Goal: Task Accomplishment & Management: Complete application form

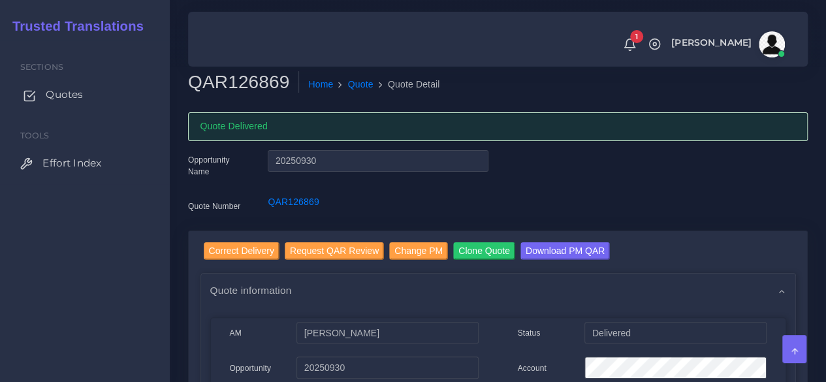
click at [63, 86] on link "Quotes" at bounding box center [85, 94] width 150 height 27
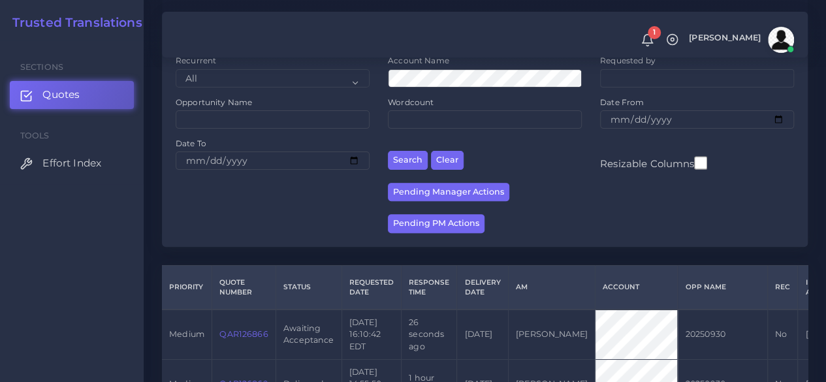
scroll to position [327, 0]
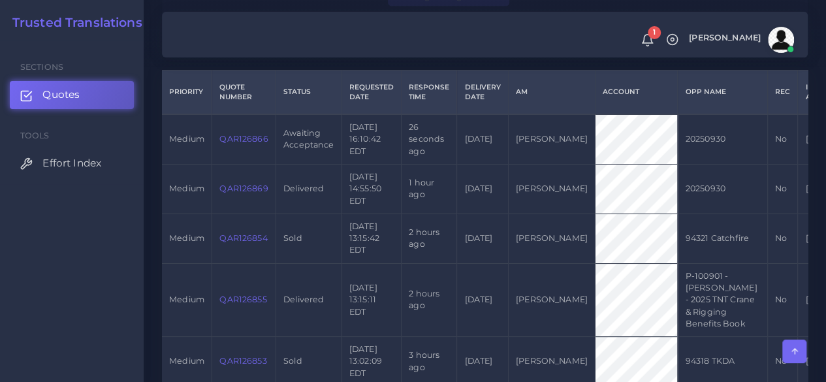
click at [253, 143] on link "QAR126866" at bounding box center [243, 139] width 48 height 10
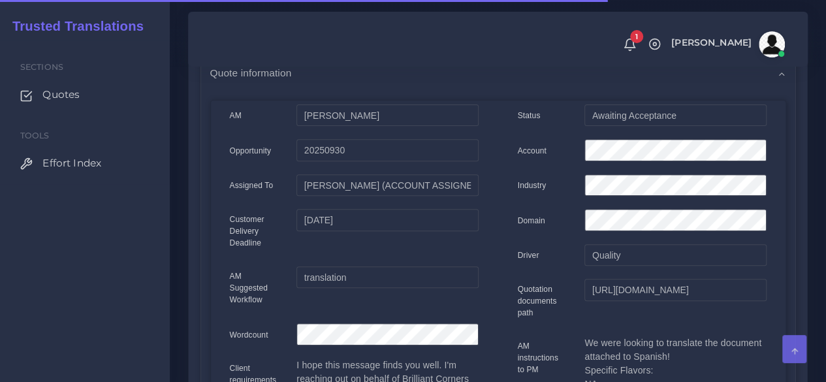
scroll to position [196, 0]
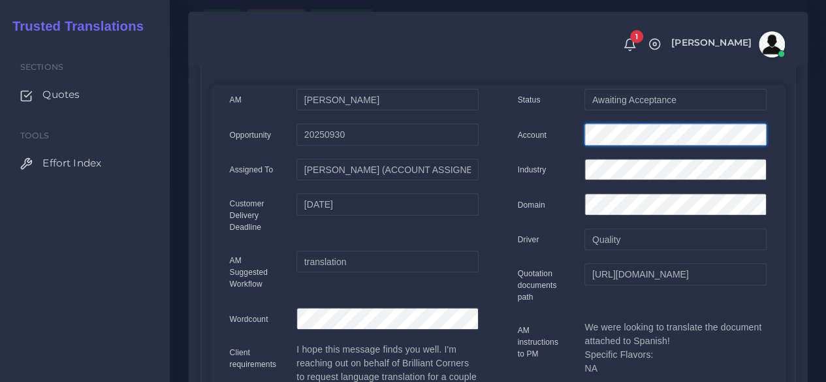
click at [529, 127] on div "Account" at bounding box center [642, 136] width 268 height 26
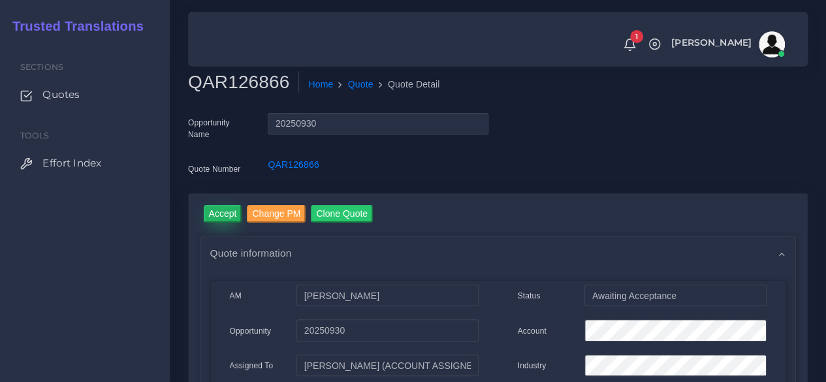
click at [222, 212] on input "Accept" at bounding box center [223, 214] width 39 height 18
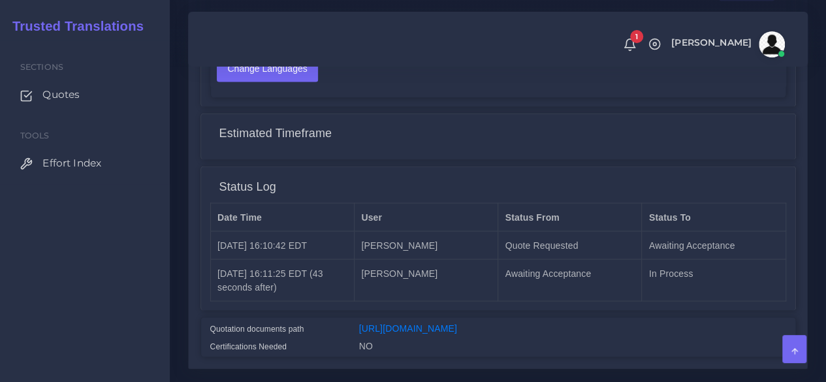
scroll to position [1110, 0]
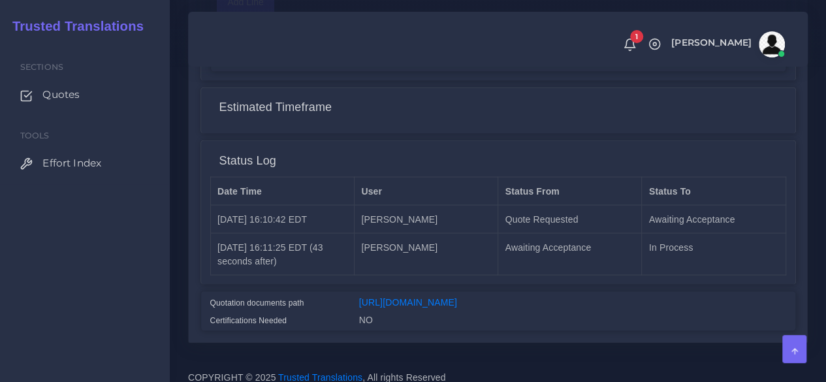
click at [432, 295] on div "https://workdrive.zoho.com/fgoh3e43b1a1fe2124b65bedd7c3c51a0e040/teams/fgoh3e43…" at bounding box center [572, 304] width 447 height 18
click at [432, 297] on link "[URL][DOMAIN_NAME]" at bounding box center [408, 302] width 98 height 10
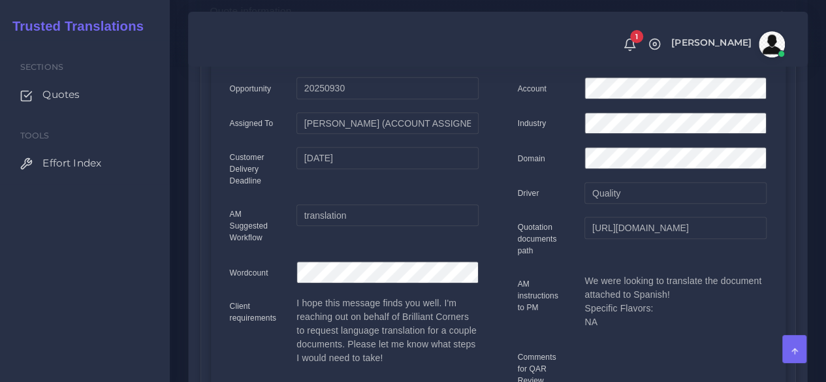
scroll to position [0, 0]
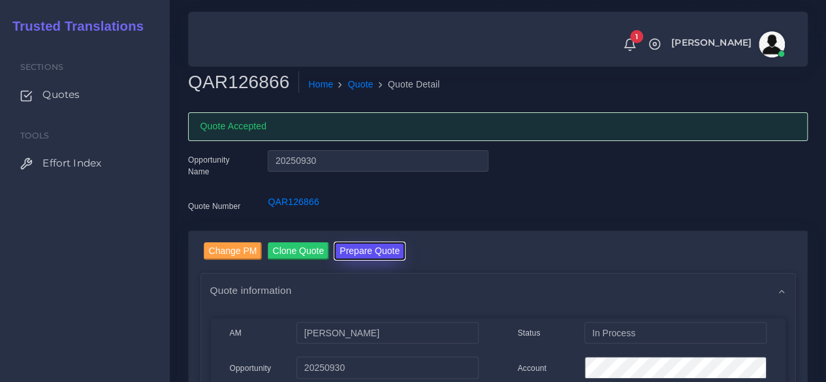
click at [354, 244] on button "Prepare Quote" at bounding box center [369, 251] width 71 height 18
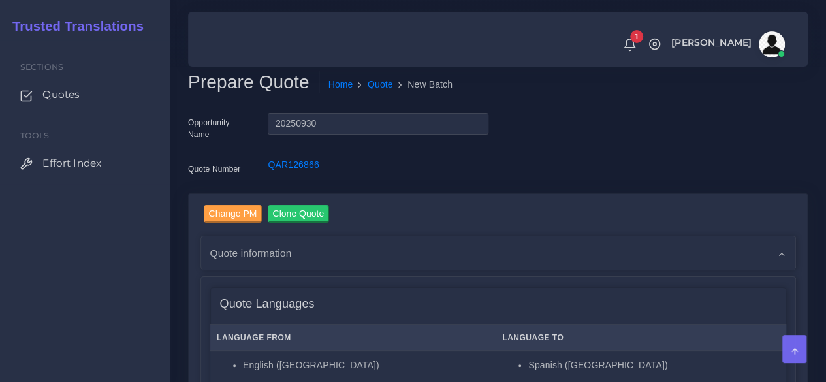
scroll to position [327, 0]
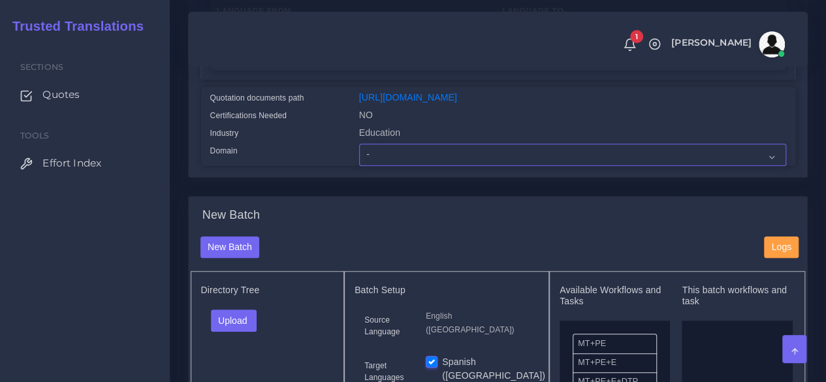
click at [388, 166] on select "- Advertising and Media Agriculture, Forestry and Fishing Architecture, Buildin…" at bounding box center [572, 155] width 427 height 22
select select "Education"
click at [359, 166] on select "- Advertising and Media Agriculture, Forestry and Fishing Architecture, Buildin…" at bounding box center [572, 155] width 427 height 22
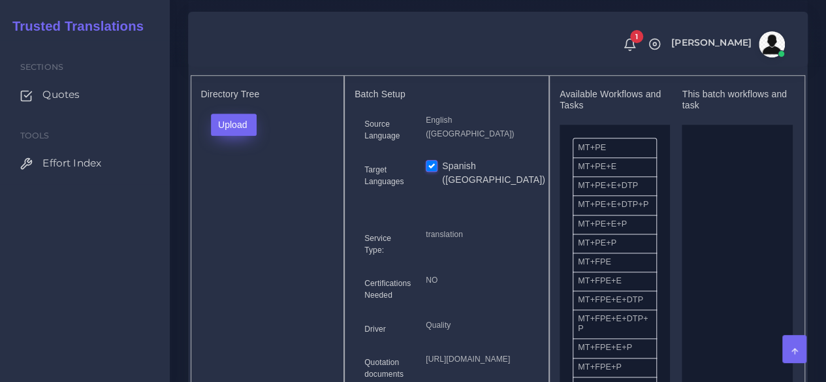
click at [226, 139] on div "Directory Tree Upload Folder Files un/check all" at bounding box center [268, 249] width 154 height 348
click at [223, 136] on button "Upload" at bounding box center [234, 125] width 46 height 22
click at [240, 182] on label "Files" at bounding box center [257, 174] width 90 height 16
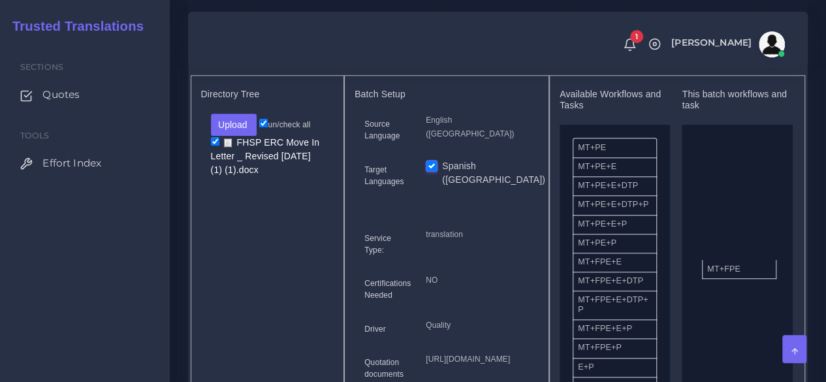
drag, startPoint x: 700, startPoint y: 293, endPoint x: 603, endPoint y: 275, distance: 98.4
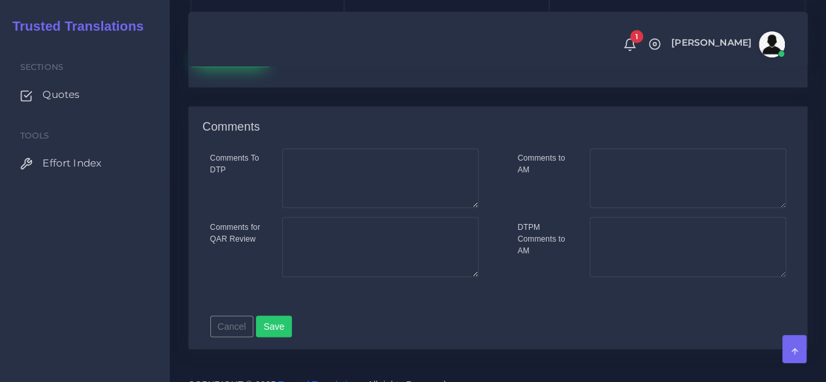
click at [191, 67] on button "Save new batch" at bounding box center [231, 55] width 80 height 22
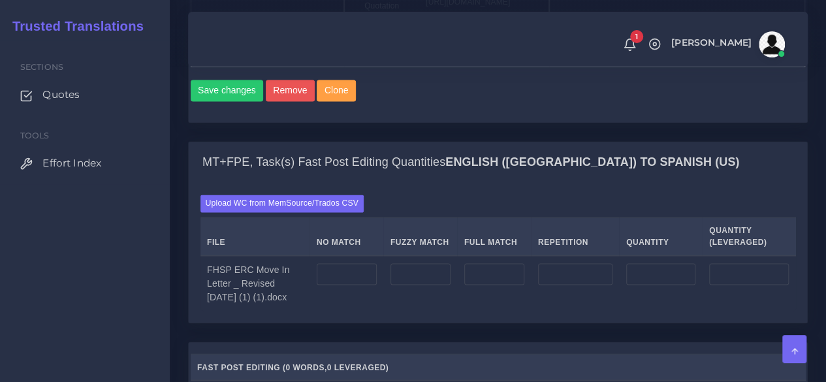
scroll to position [914, 0]
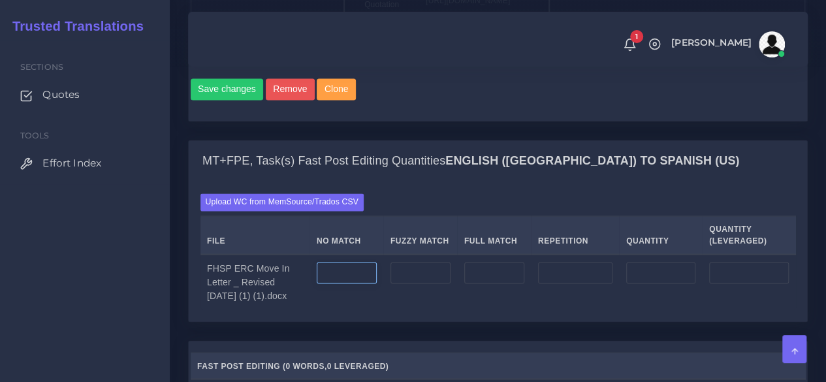
click at [361, 284] on input "number" at bounding box center [347, 273] width 60 height 22
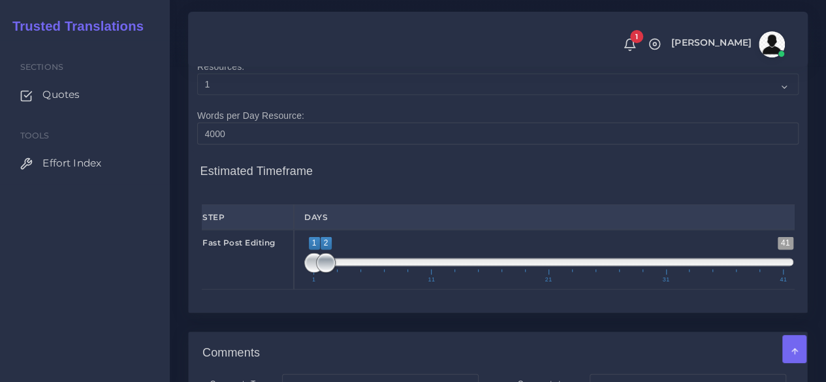
type input "305"
type input "1;1"
drag, startPoint x: 318, startPoint y: 346, endPoint x: 285, endPoint y: 344, distance: 33.4
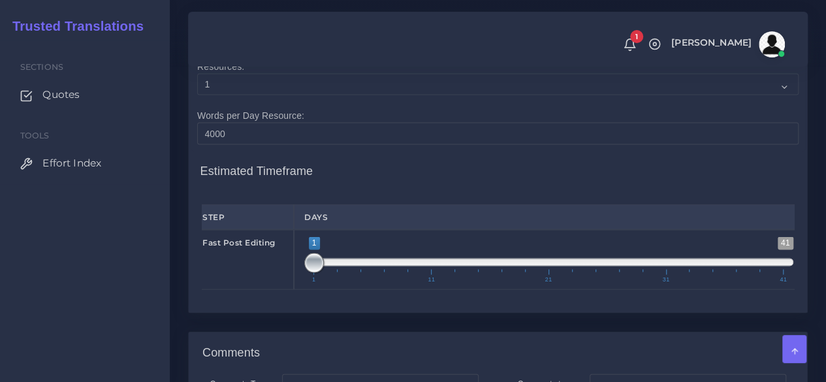
click at [290, 290] on div "Fast Post Editing 1 41 1 1 1 — 1 1 11 21 31 41 1;1" at bounding box center [498, 260] width 612 height 60
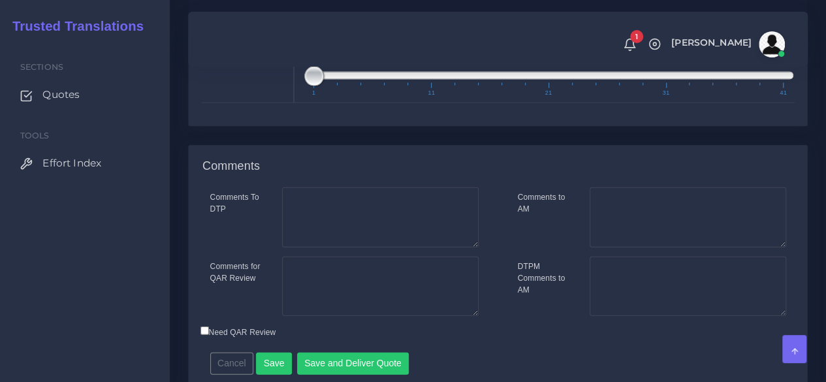
scroll to position [1568, 0]
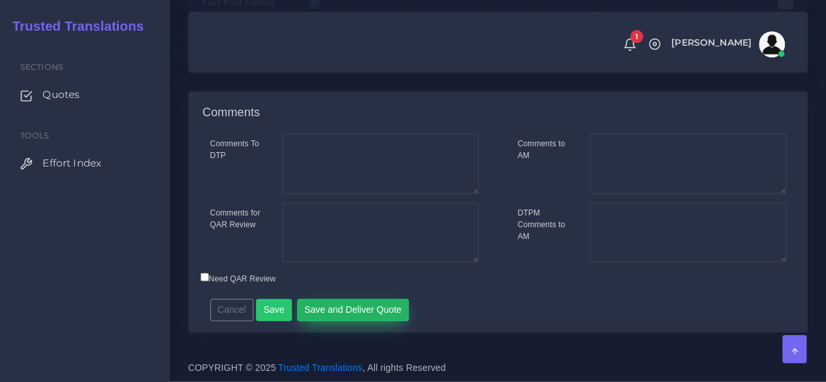
click at [351, 313] on button "Save and Deliver Quote" at bounding box center [353, 310] width 112 height 22
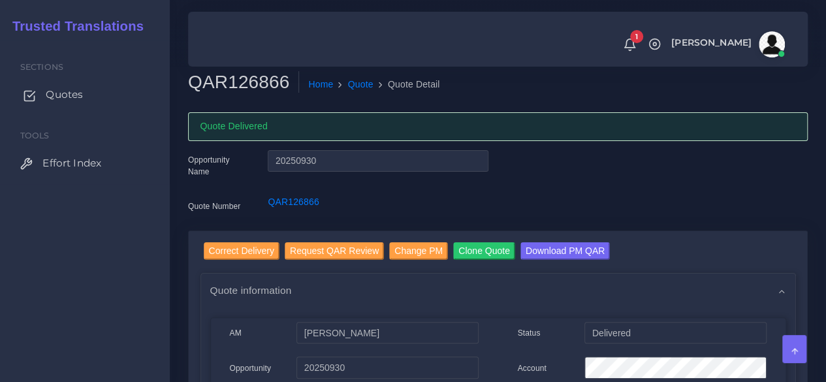
click at [49, 100] on span "Quotes" at bounding box center [64, 95] width 37 height 14
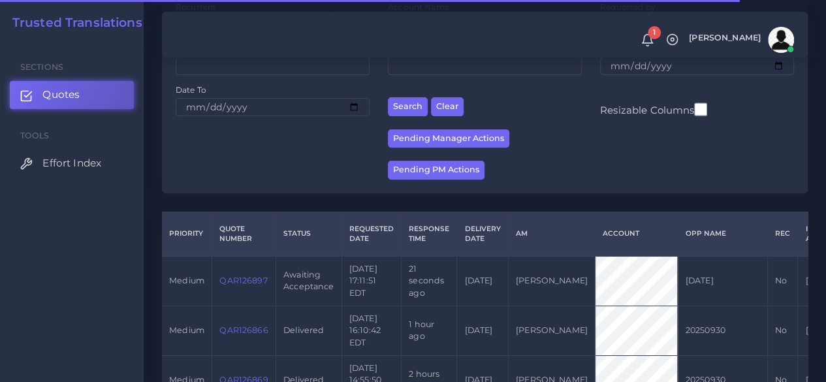
scroll to position [261, 0]
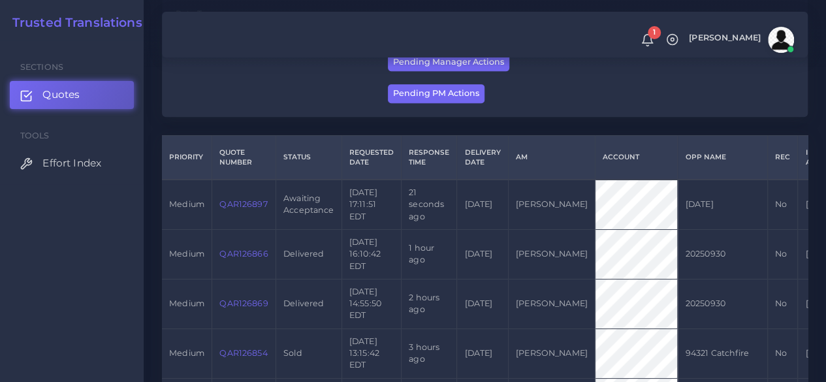
click at [255, 204] on link "QAR126897" at bounding box center [243, 204] width 48 height 10
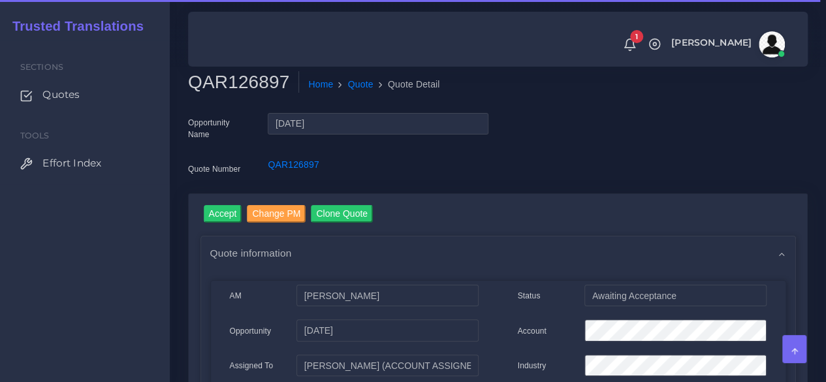
click at [242, 74] on h2 "QAR126897" at bounding box center [243, 82] width 111 height 22
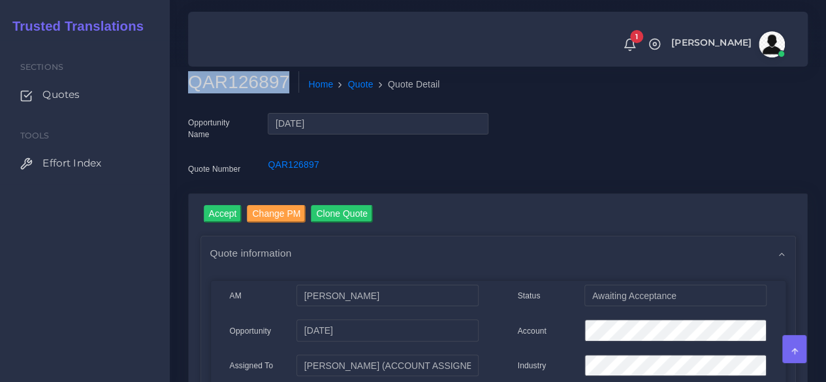
copy h2 "QAR126897"
click at [222, 212] on input "Accept" at bounding box center [223, 214] width 39 height 18
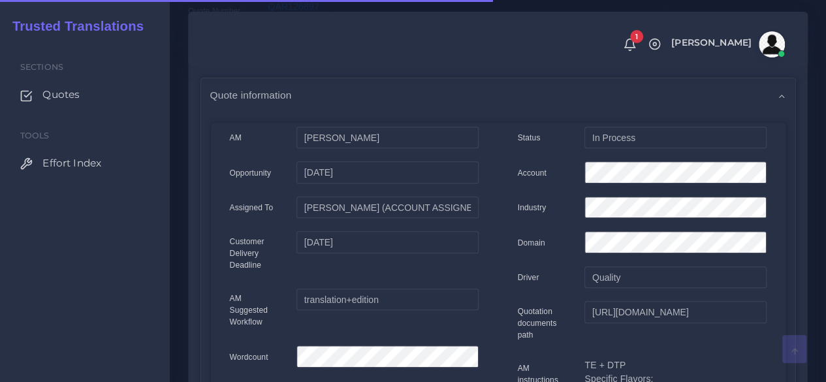
scroll to position [196, 0]
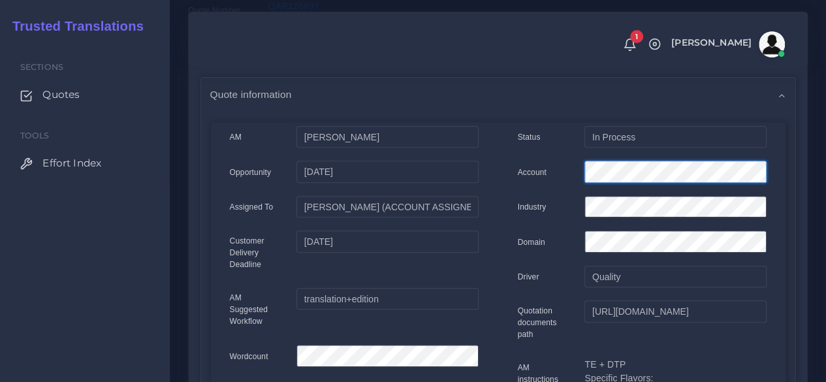
click at [576, 168] on div at bounding box center [675, 174] width 201 height 26
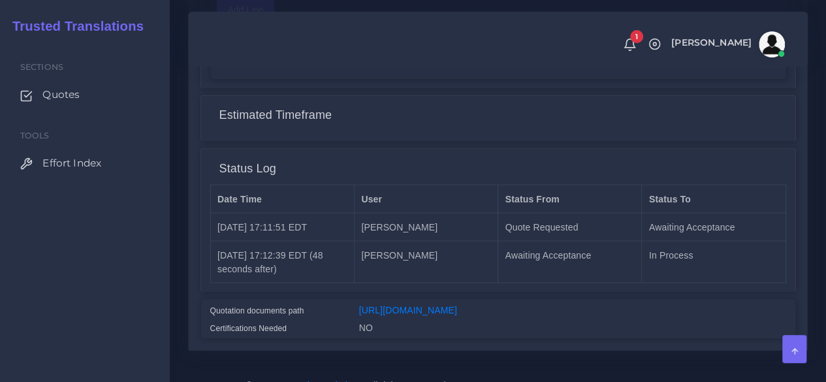
scroll to position [1110, 0]
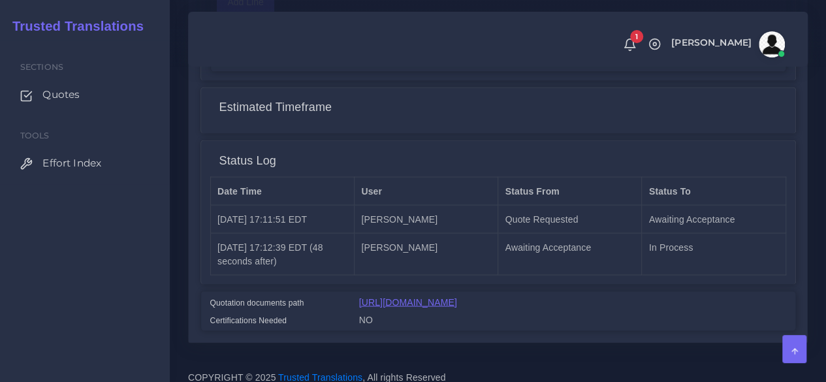
click at [457, 301] on link "[URL][DOMAIN_NAME]" at bounding box center [408, 302] width 98 height 10
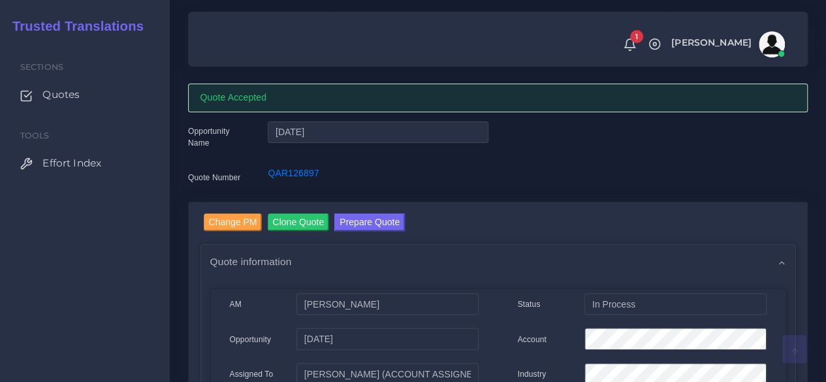
scroll to position [0, 0]
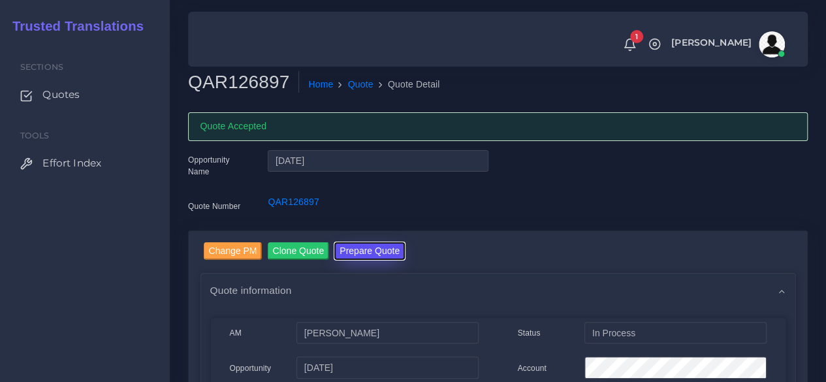
click at [385, 253] on button "Prepare Quote" at bounding box center [369, 251] width 71 height 18
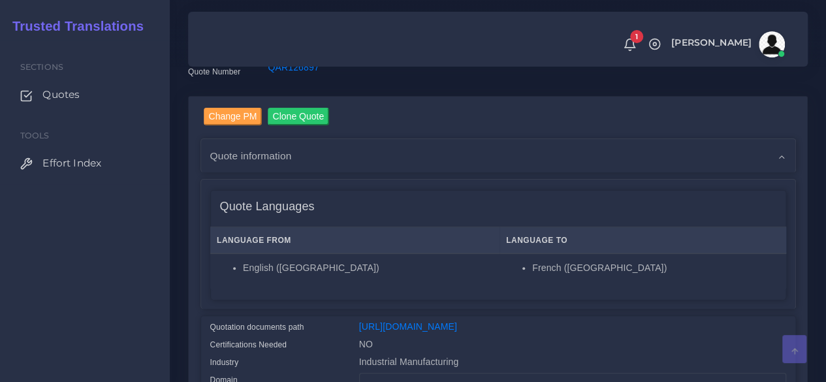
scroll to position [327, 0]
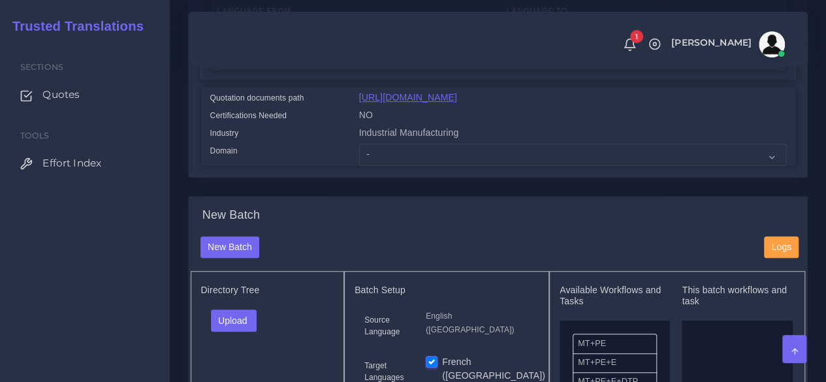
click at [457, 103] on link "[URL][DOMAIN_NAME]" at bounding box center [408, 97] width 98 height 10
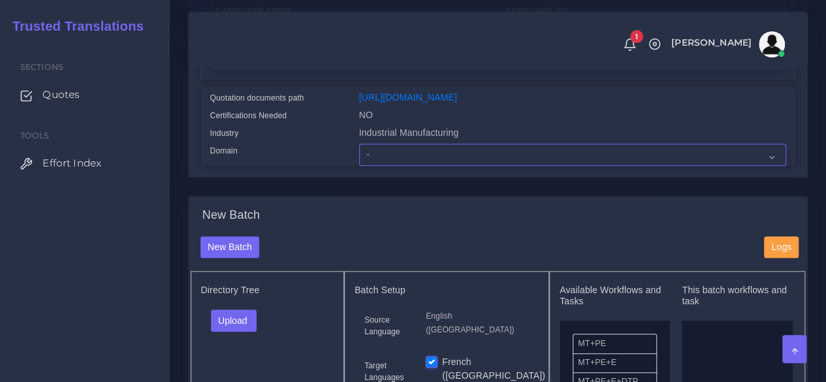
click at [378, 166] on select "- Advertising and Media Agriculture, Forestry and Fishing Architecture, Buildin…" at bounding box center [572, 155] width 427 height 22
select select "Industrial Manufacturing"
click at [359, 166] on select "- Advertising and Media Agriculture, Forestry and Fishing Architecture, Buildin…" at bounding box center [572, 155] width 427 height 22
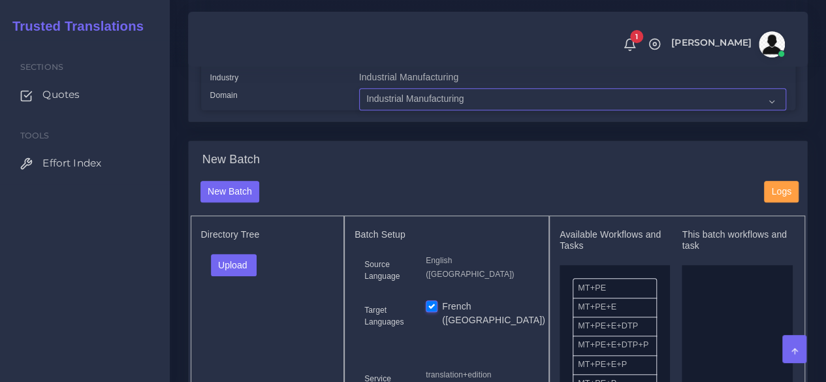
scroll to position [457, 0]
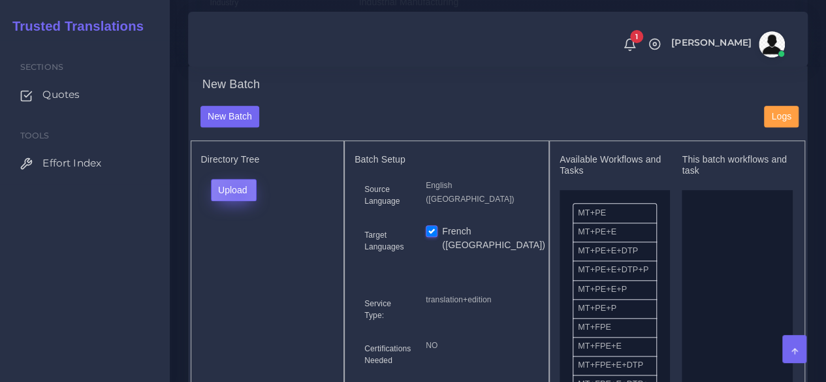
click at [238, 201] on button "Upload" at bounding box center [234, 190] width 46 height 22
click at [268, 248] on label "Files" at bounding box center [257, 239] width 90 height 16
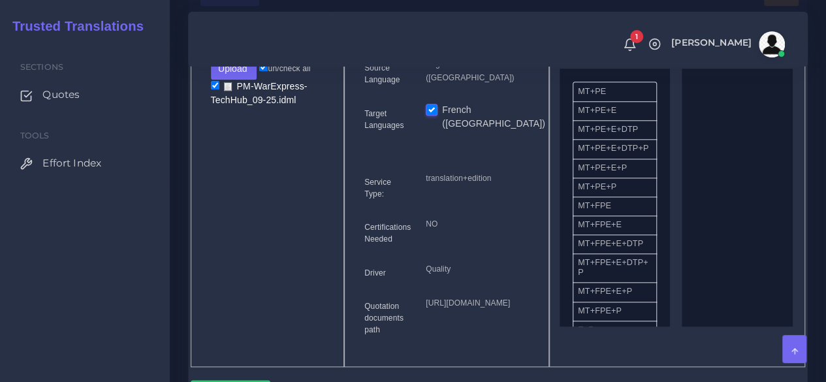
scroll to position [588, 0]
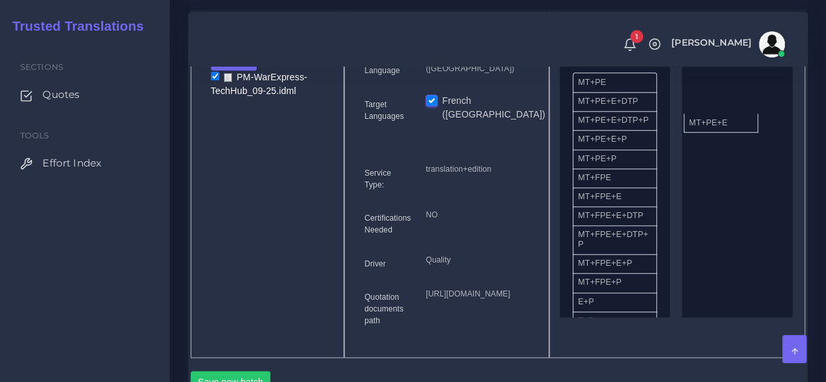
drag, startPoint x: 621, startPoint y: 124, endPoint x: 737, endPoint y: 158, distance: 121.8
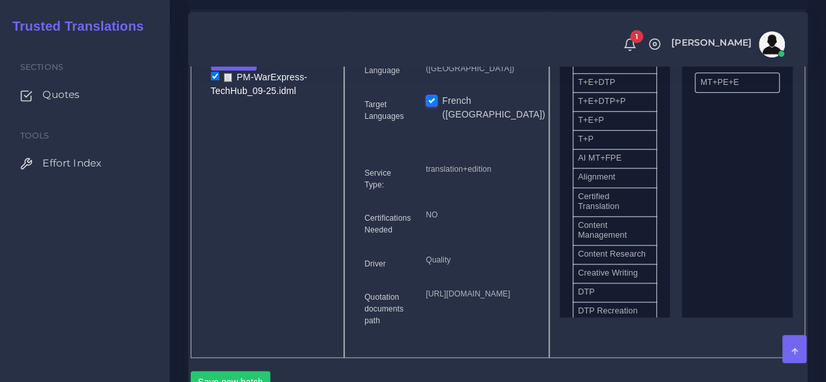
scroll to position [261, 0]
drag, startPoint x: 611, startPoint y: 326, endPoint x: 759, endPoint y: 264, distance: 160.1
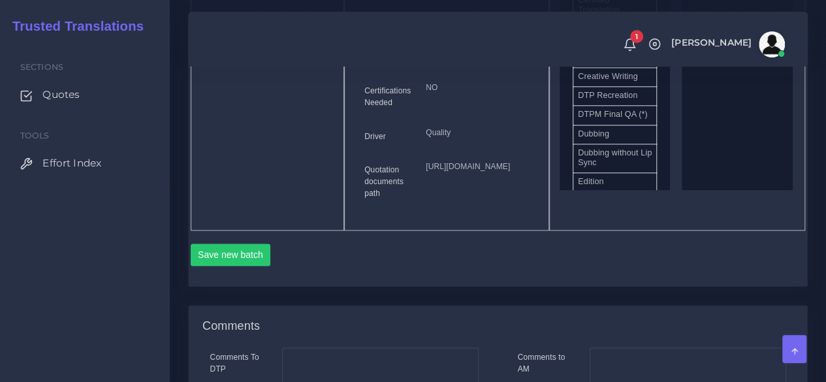
scroll to position [719, 0]
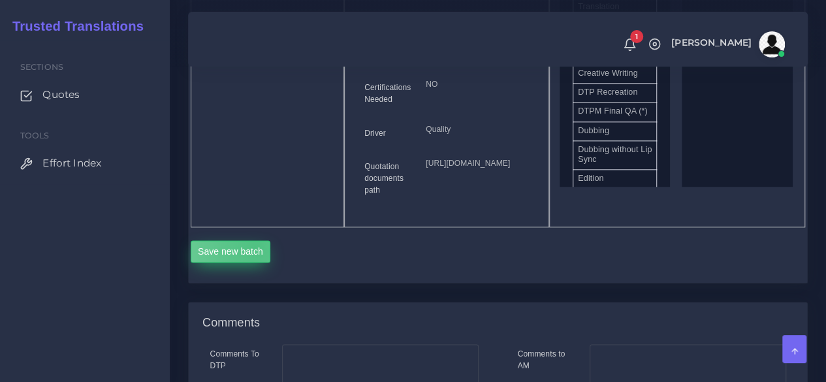
click at [255, 263] on button "Save new batch" at bounding box center [231, 251] width 80 height 22
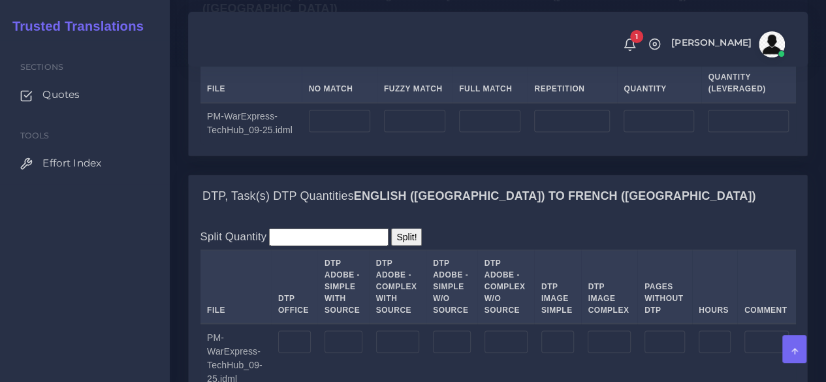
scroll to position [1241, 0]
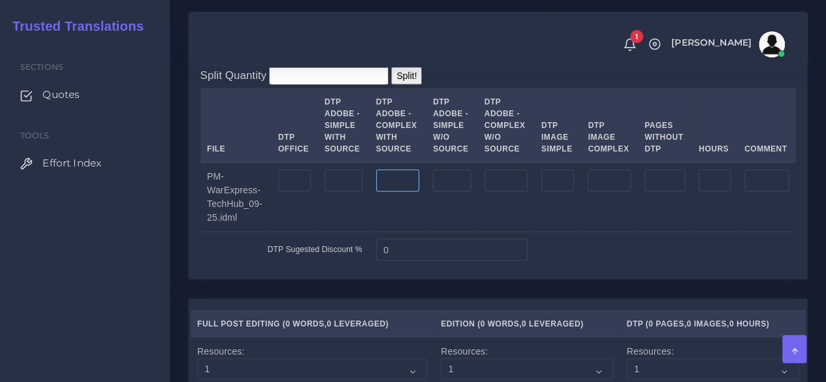
click at [406, 192] on input "number" at bounding box center [397, 181] width 43 height 22
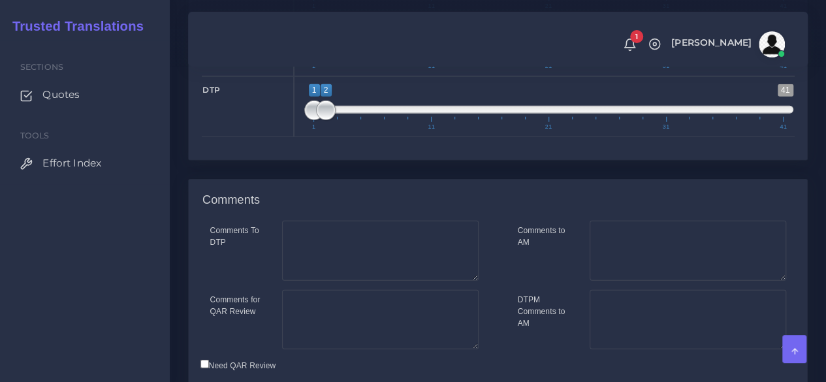
scroll to position [1958, 0]
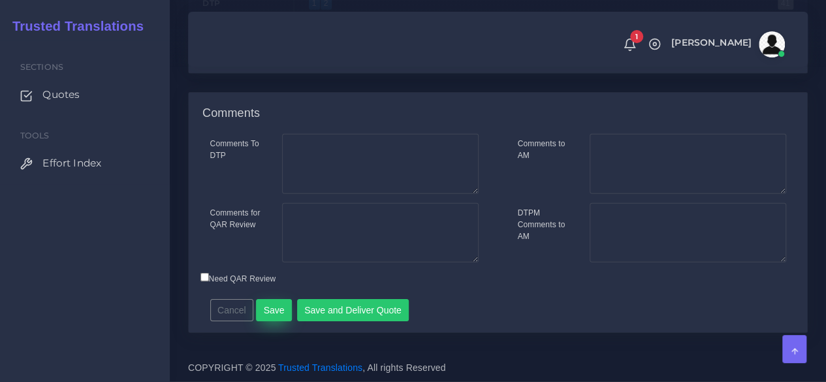
type input "1"
click at [278, 313] on button "Save" at bounding box center [274, 310] width 36 height 22
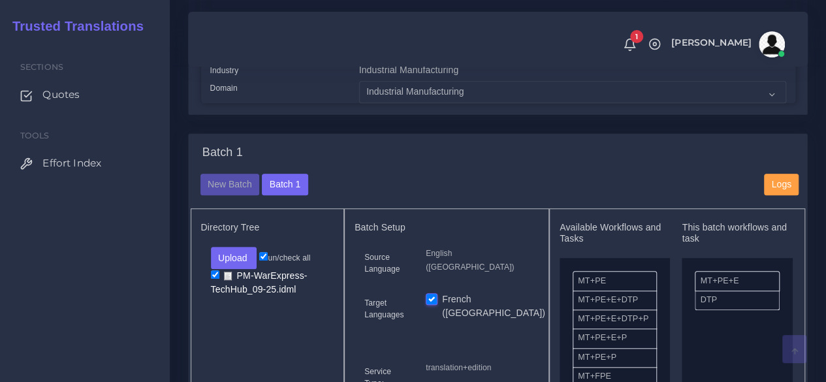
scroll to position [457, 0]
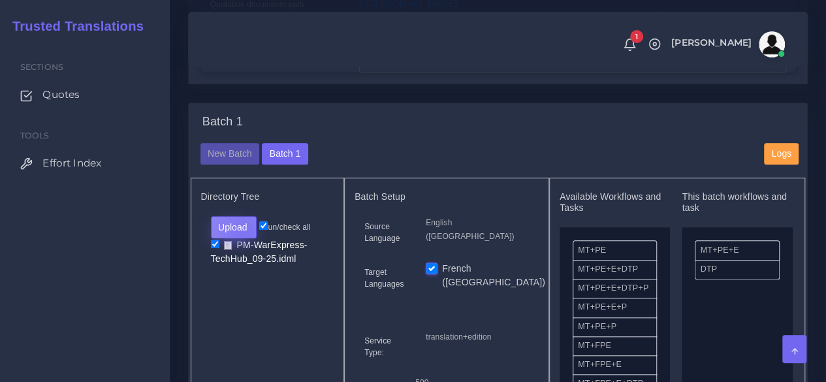
click at [244, 238] on button "Upload" at bounding box center [234, 227] width 46 height 22
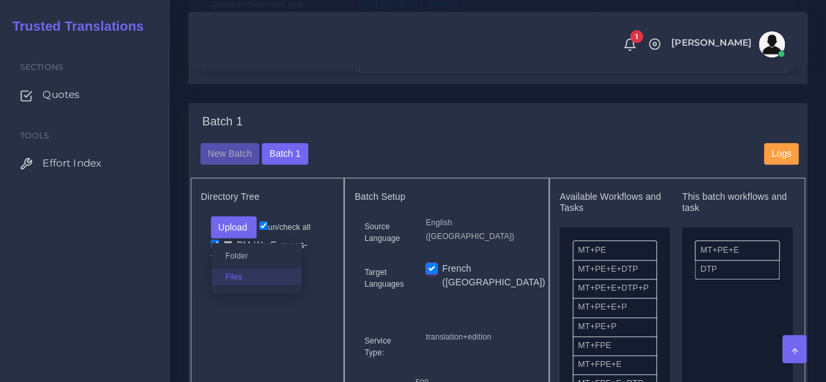
click at [244, 285] on label "Files" at bounding box center [257, 276] width 90 height 16
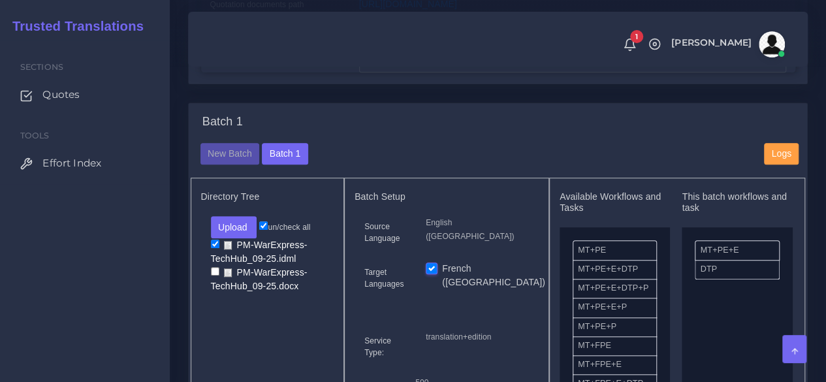
click at [215, 248] on input "checkbox" at bounding box center [215, 244] width 8 height 8
checkbox input "false"
click at [211, 276] on input "checkbox" at bounding box center [215, 271] width 8 height 8
checkbox input "true"
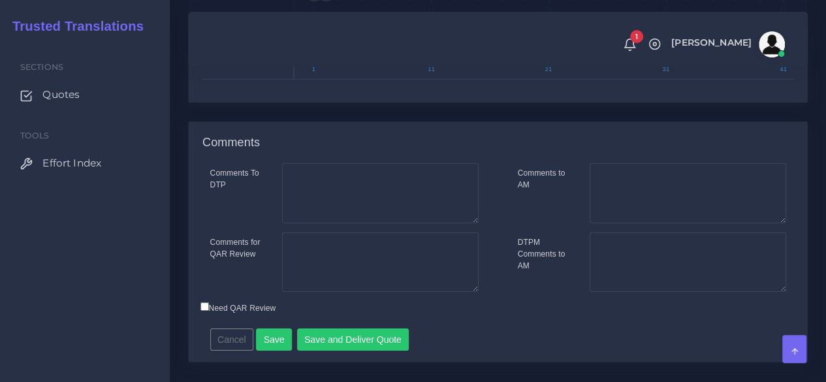
scroll to position [1995, 0]
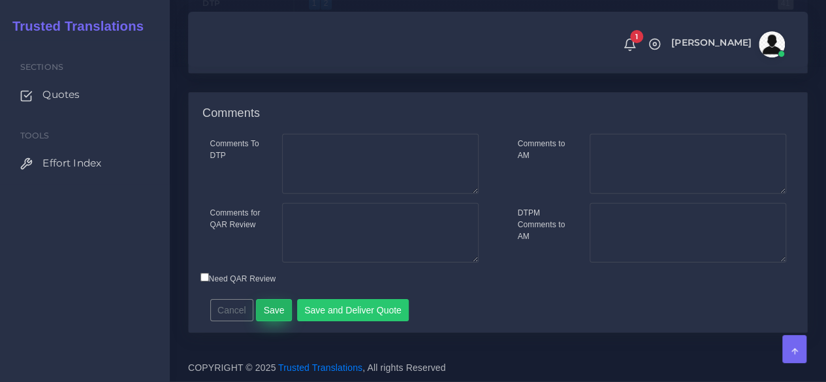
click at [270, 317] on button "Save" at bounding box center [274, 310] width 36 height 22
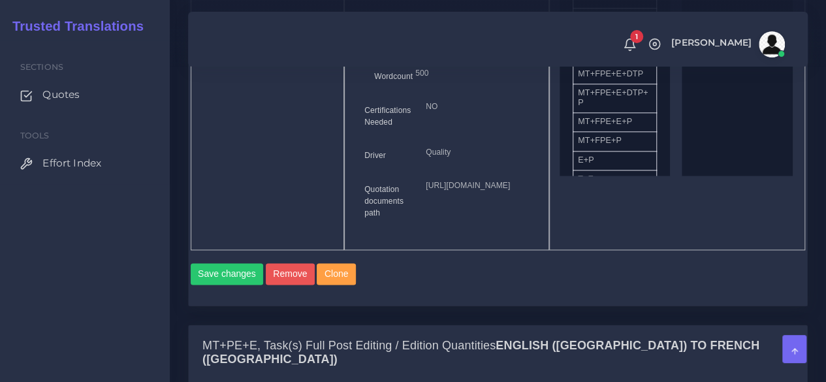
scroll to position [980, 0]
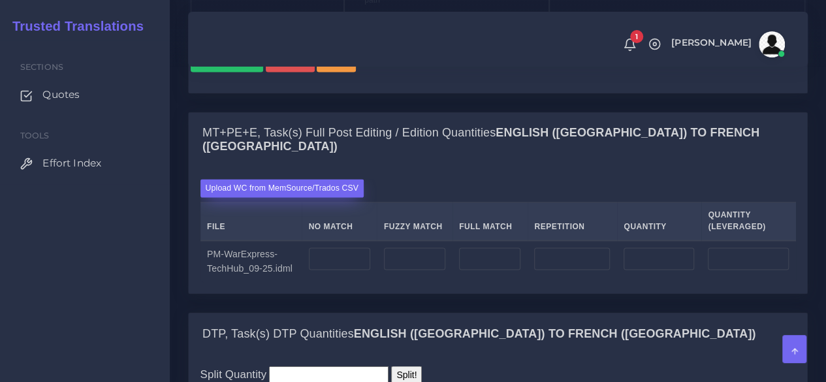
click at [303, 197] on label "Upload WC from MemSource/Trados CSV" at bounding box center [283, 188] width 164 height 18
click at [0, 0] on input "Upload WC from MemSource/Trados CSV" at bounding box center [0, 0] width 0 height 0
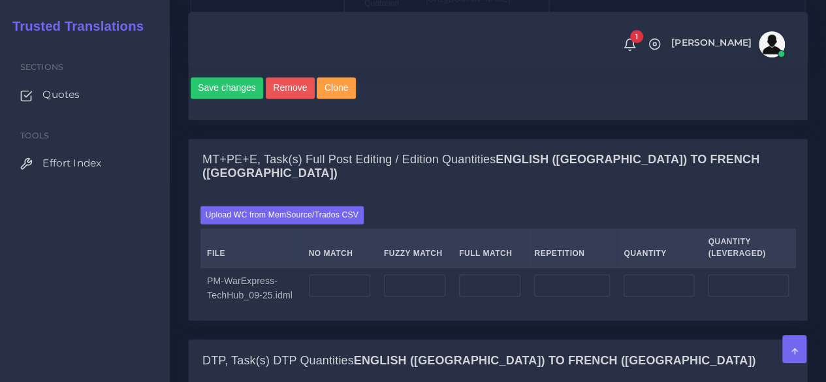
scroll to position [980, 0]
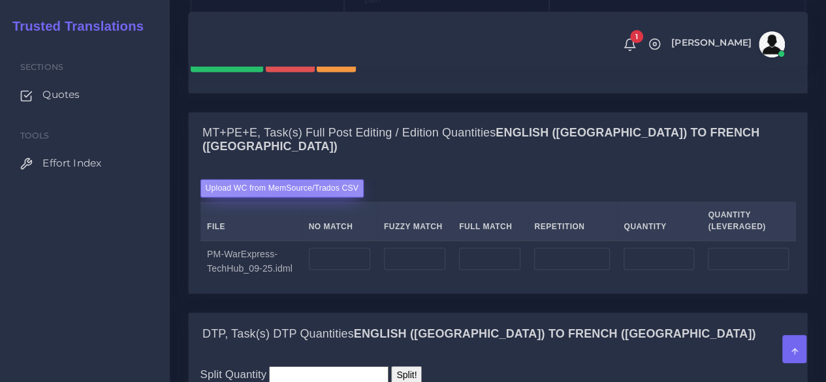
click at [294, 197] on label "Upload WC from MemSource/Trados CSV" at bounding box center [283, 188] width 164 height 18
click at [0, 0] on input "Upload WC from MemSource/Trados CSV" at bounding box center [0, 0] width 0 height 0
click at [260, 197] on label "Upload WC from MemSource/Trados CSV" at bounding box center [283, 188] width 164 height 18
click at [0, 0] on input "Upload WC from MemSource/Trados CSV" at bounding box center [0, 0] width 0 height 0
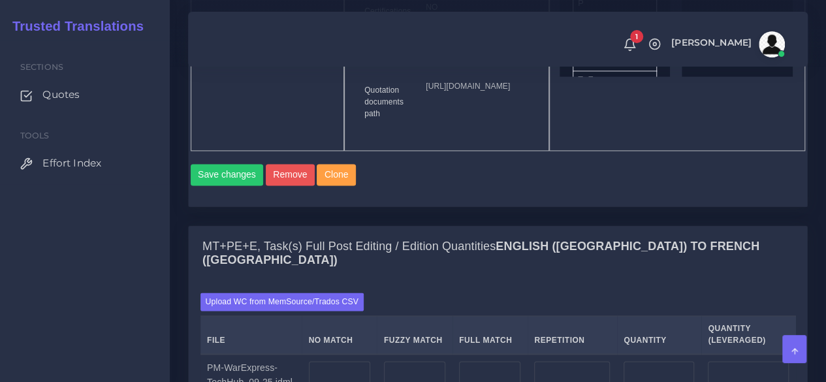
scroll to position [1045, 0]
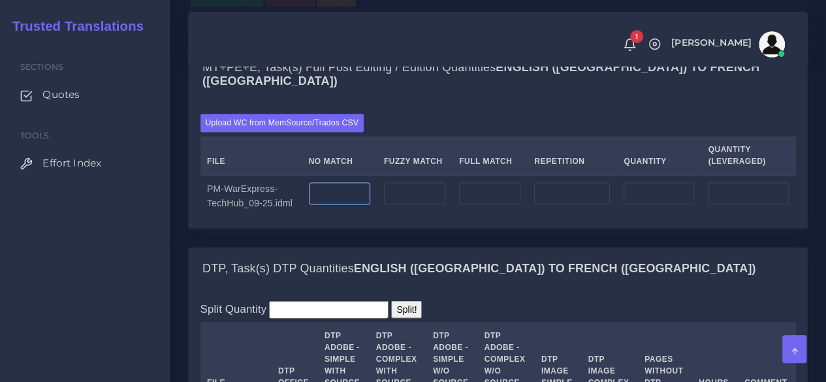
click at [337, 204] on input "number" at bounding box center [339, 193] width 61 height 22
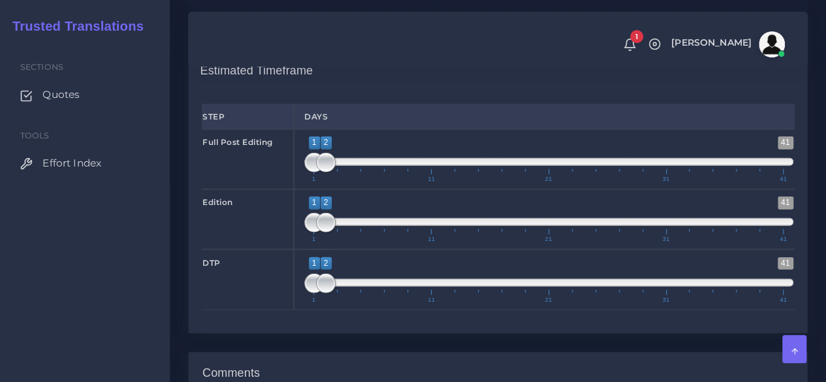
scroll to position [1698, 0]
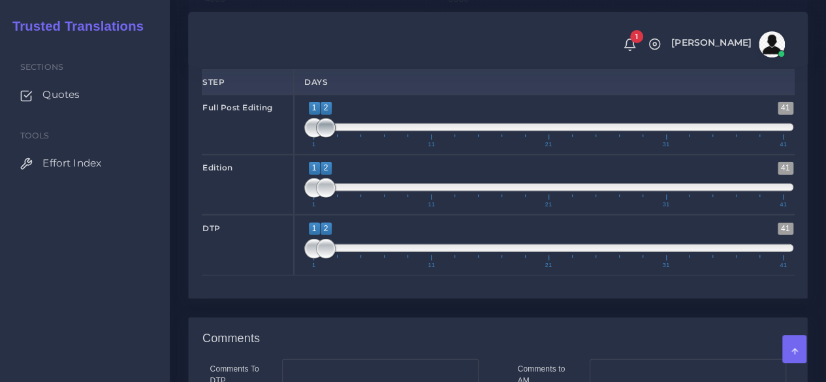
type input "91"
type input "1;1"
drag, startPoint x: 324, startPoint y: 206, endPoint x: 300, endPoint y: 208, distance: 24.3
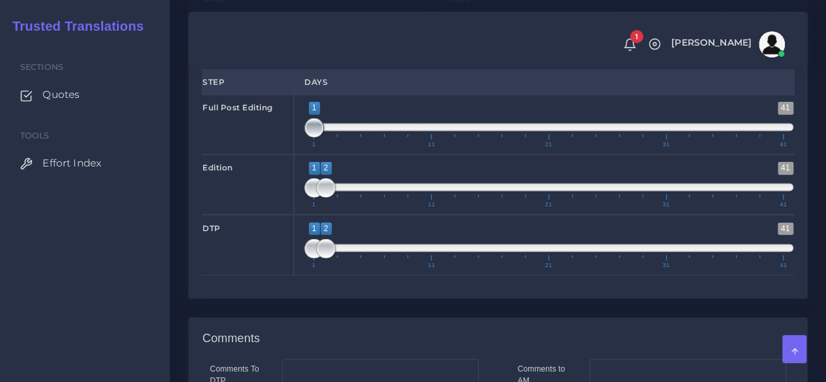
click at [300, 155] on div "1 41 1 1 1 — 1 1 11 21 31 41 1;1" at bounding box center [549, 125] width 510 height 60
type input "1;1"
drag, startPoint x: 329, startPoint y: 266, endPoint x: 303, endPoint y: 267, distance: 25.5
click at [304, 208] on span "1 41 1 1 1 — 1 1 11 21 31 41" at bounding box center [548, 185] width 489 height 46
type input "2;2"
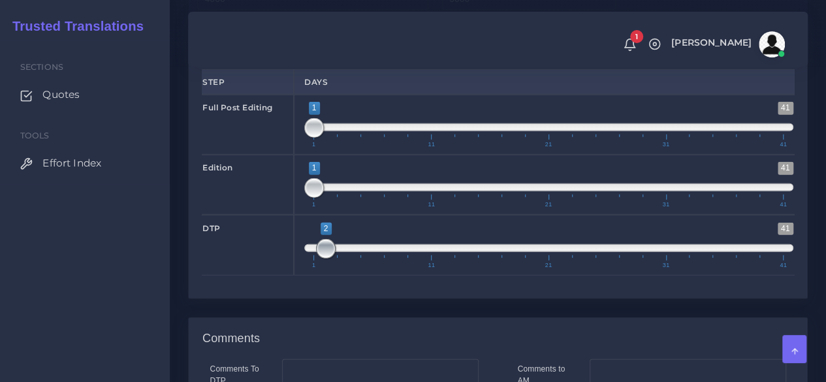
drag, startPoint x: 305, startPoint y: 319, endPoint x: 324, endPoint y: 316, distance: 19.2
click at [324, 259] on span at bounding box center [326, 249] width 20 height 20
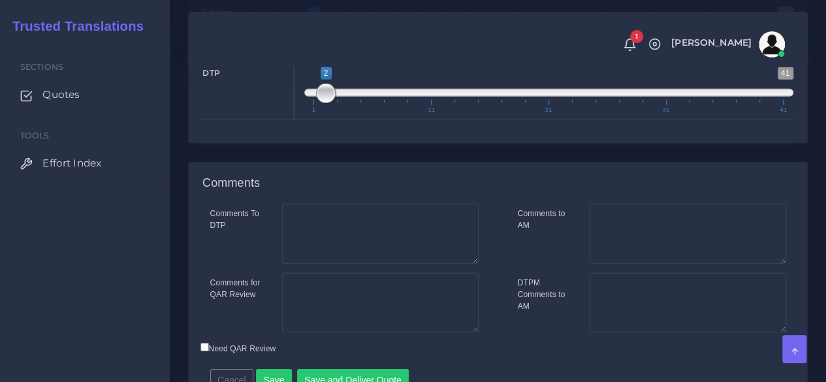
scroll to position [1995, 0]
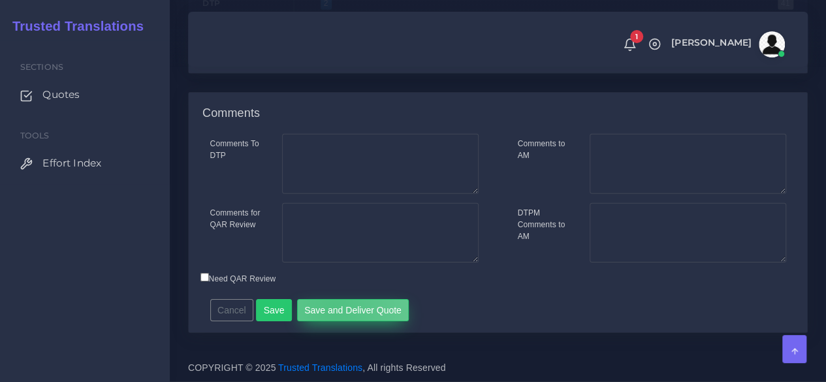
click at [329, 308] on button "Save and Deliver Quote" at bounding box center [353, 310] width 112 height 22
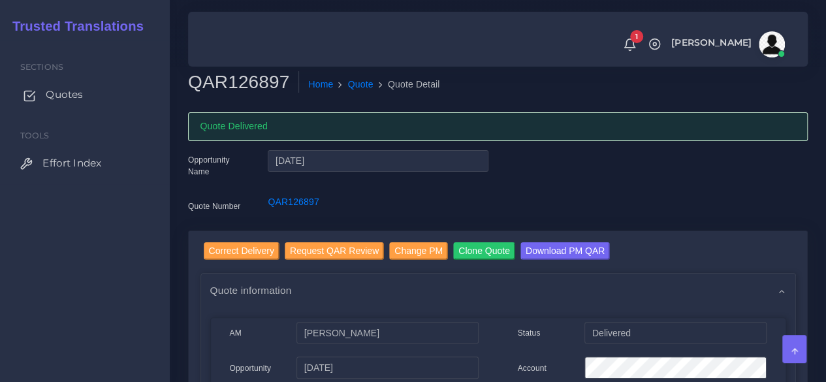
click at [78, 99] on span "Quotes" at bounding box center [64, 95] width 37 height 14
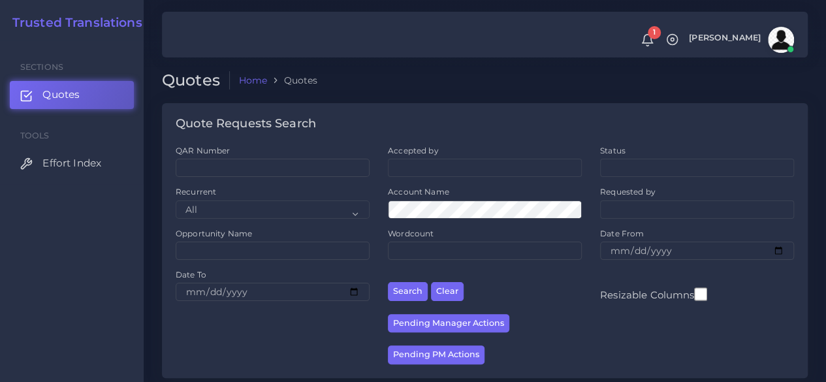
scroll to position [327, 0]
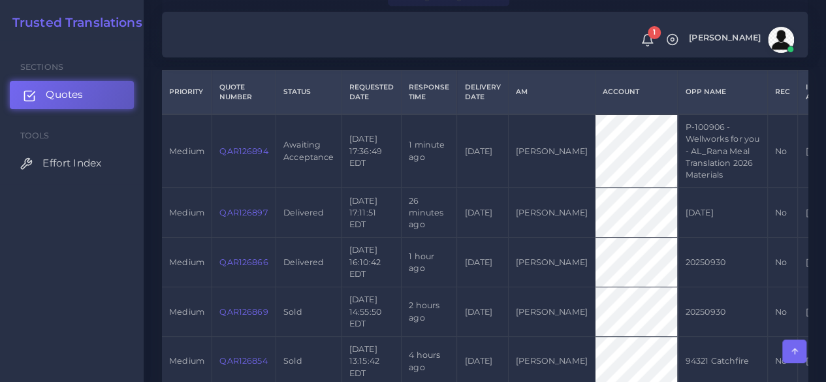
click at [81, 98] on span "Quotes" at bounding box center [64, 95] width 37 height 14
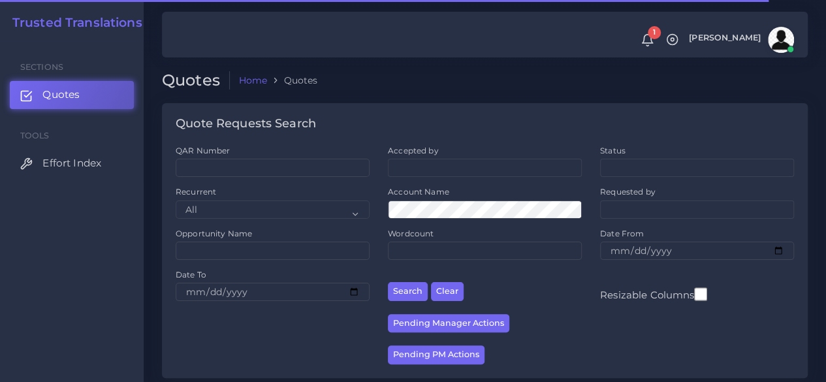
drag, startPoint x: 320, startPoint y: 158, endPoint x: 321, endPoint y: 167, distance: 8.5
click at [321, 163] on div "QAR Number" at bounding box center [273, 161] width 194 height 32
click at [321, 167] on input "QAR Number" at bounding box center [273, 168] width 194 height 18
paste input "QAR126929"
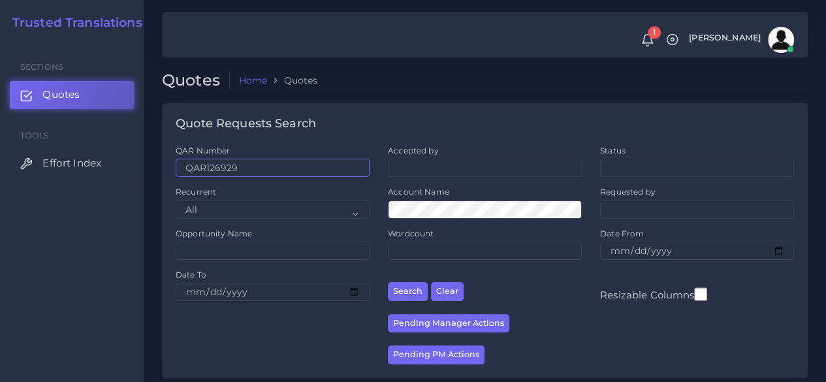
type input "QAR126929"
click at [388, 282] on button "Search" at bounding box center [408, 291] width 40 height 19
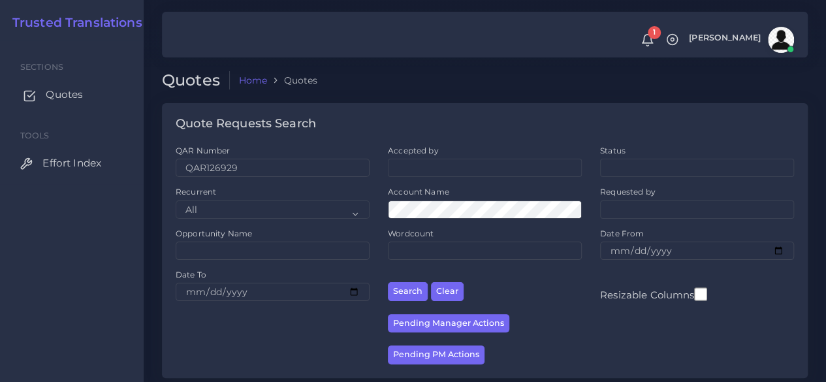
click at [57, 99] on span "Quotes" at bounding box center [64, 95] width 37 height 14
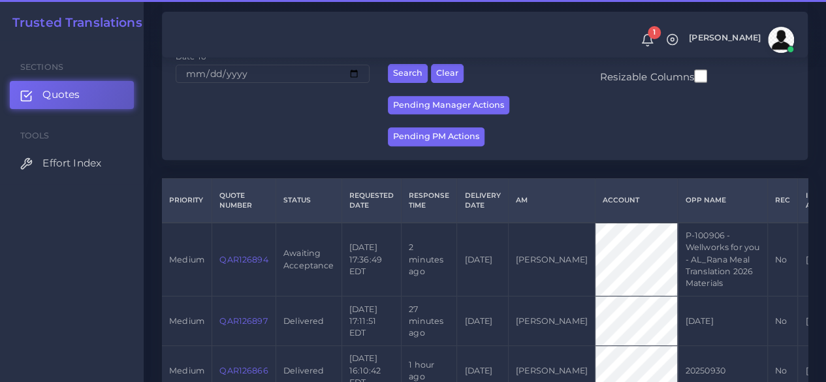
scroll to position [261, 0]
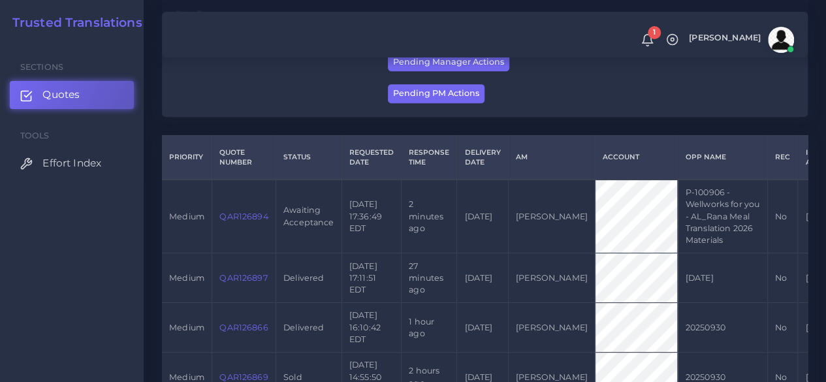
click at [250, 219] on link "QAR126894" at bounding box center [243, 217] width 48 height 10
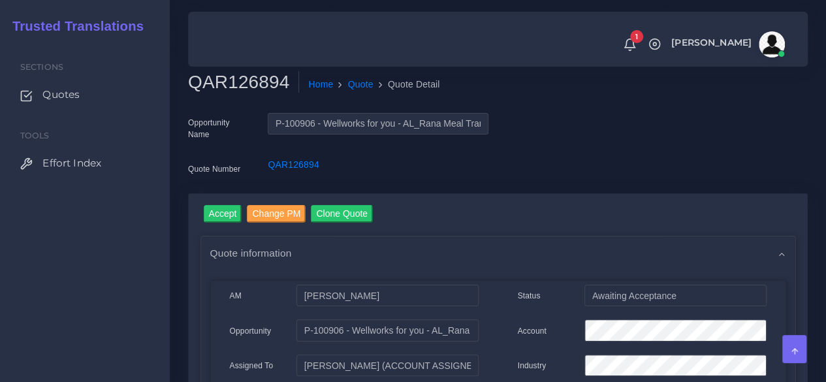
click at [253, 88] on h2 "QAR126894" at bounding box center [243, 82] width 111 height 22
copy h2 "QAR126894"
drag, startPoint x: 217, startPoint y: 212, endPoint x: 219, endPoint y: 184, distance: 28.9
click at [217, 212] on input "Accept" at bounding box center [223, 214] width 39 height 18
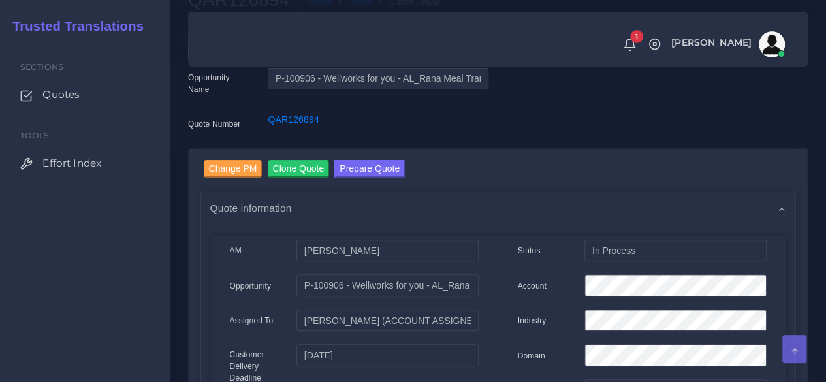
scroll to position [131, 0]
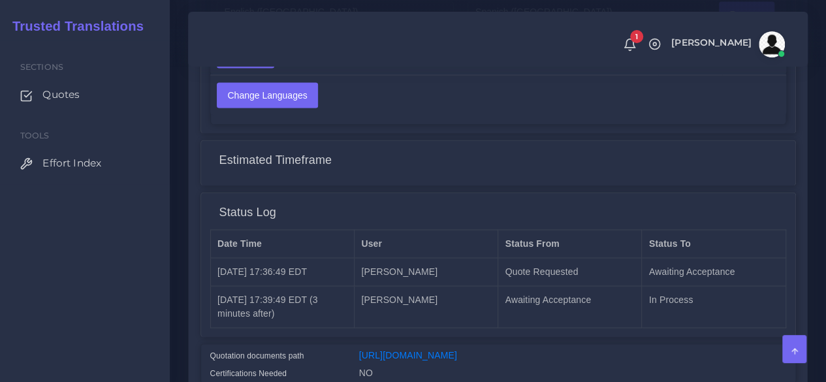
scroll to position [1099, 0]
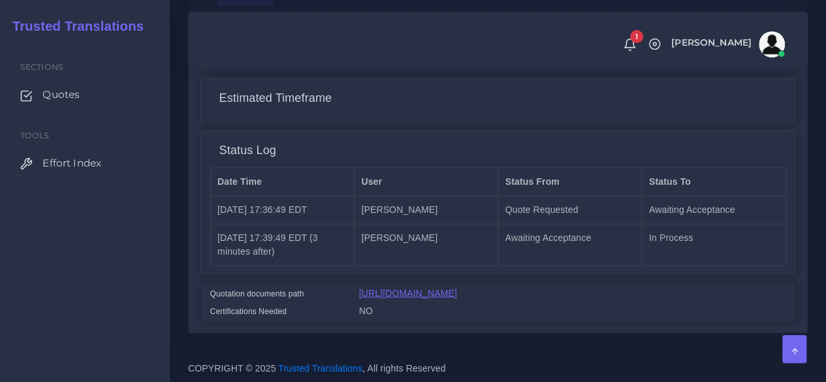
click at [431, 287] on link "[URL][DOMAIN_NAME]" at bounding box center [408, 292] width 98 height 10
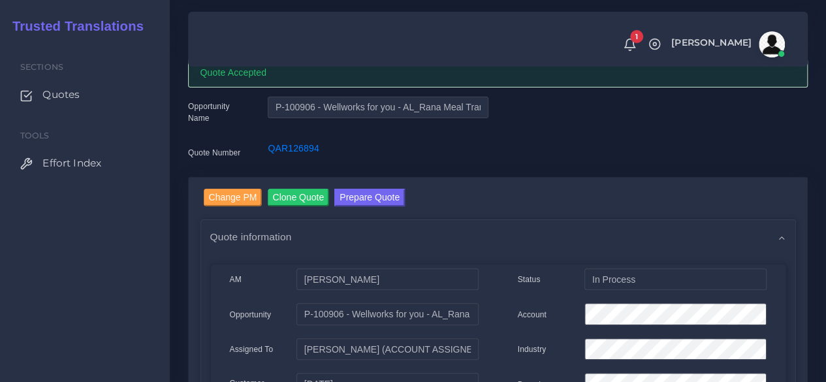
scroll to position [0, 0]
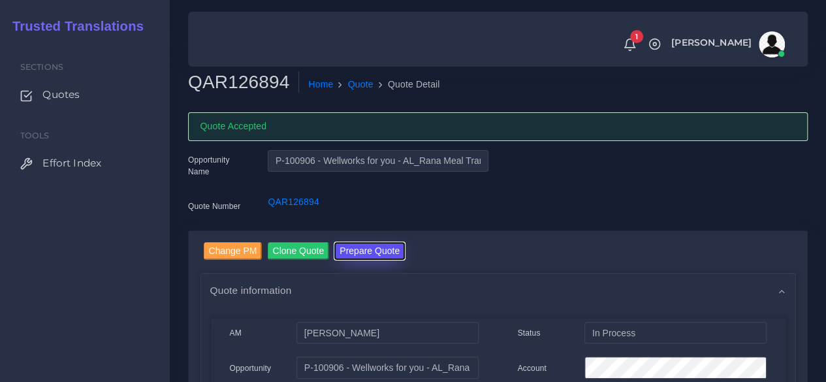
click at [371, 251] on button "Prepare Quote" at bounding box center [369, 251] width 71 height 18
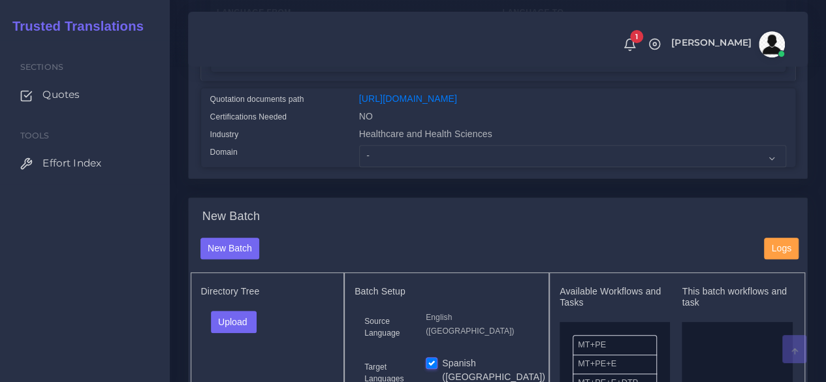
scroll to position [327, 0]
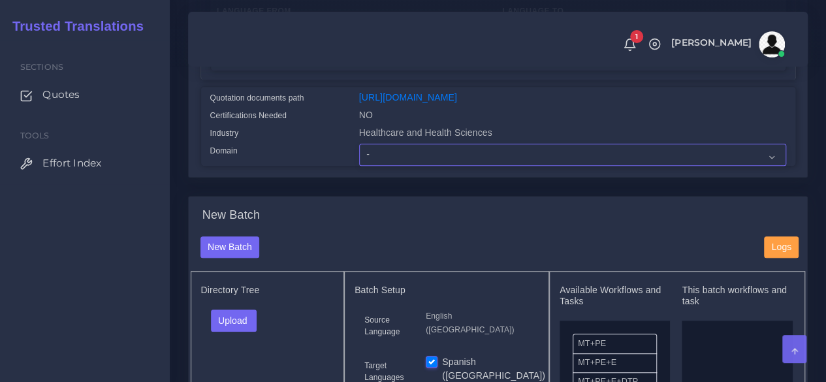
click at [398, 166] on select "- Advertising and Media Agriculture, Forestry and Fishing Architecture, Buildin…" at bounding box center [572, 155] width 427 height 22
select select "Healthcare and Health Sciences"
click at [359, 166] on select "- Advertising and Media Agriculture, Forestry and Fishing Architecture, Buildin…" at bounding box center [572, 155] width 427 height 22
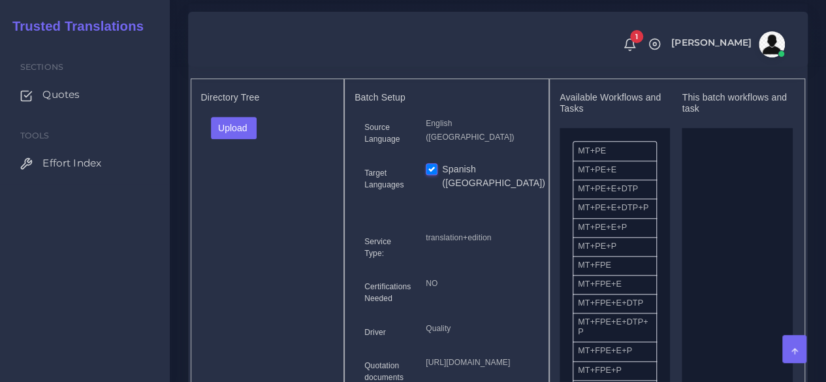
scroll to position [523, 0]
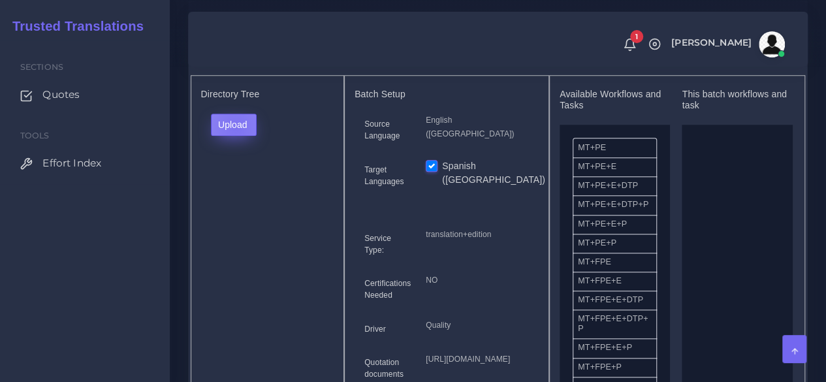
click at [235, 136] on button "Upload" at bounding box center [234, 125] width 46 height 22
click at [249, 182] on label "Files" at bounding box center [257, 174] width 90 height 16
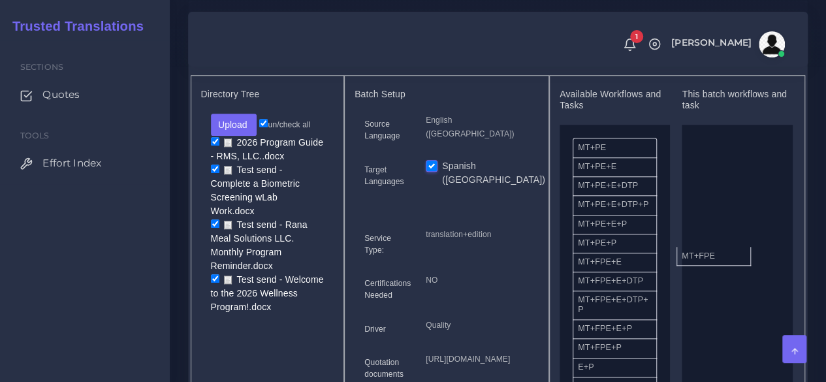
drag, startPoint x: 609, startPoint y: 293, endPoint x: 726, endPoint y: 275, distance: 118.3
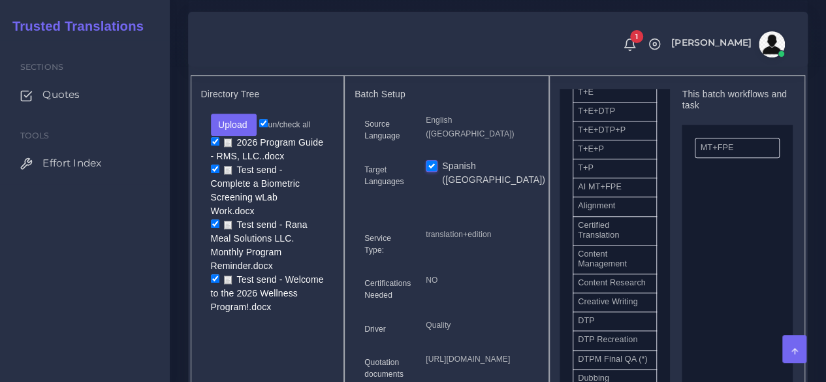
scroll to position [327, 0]
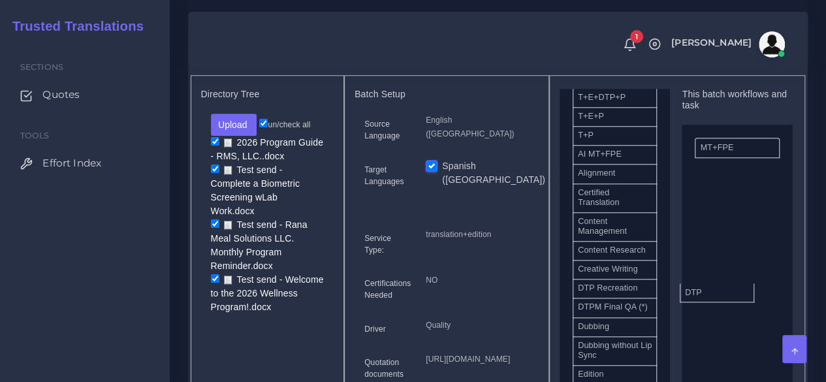
drag, startPoint x: 696, startPoint y: 319, endPoint x: 699, endPoint y: 312, distance: 7.9
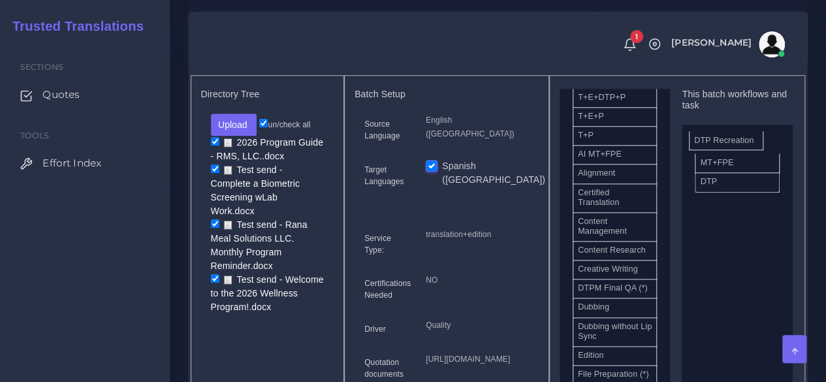
drag, startPoint x: 622, startPoint y: 325, endPoint x: 738, endPoint y: 163, distance: 199.9
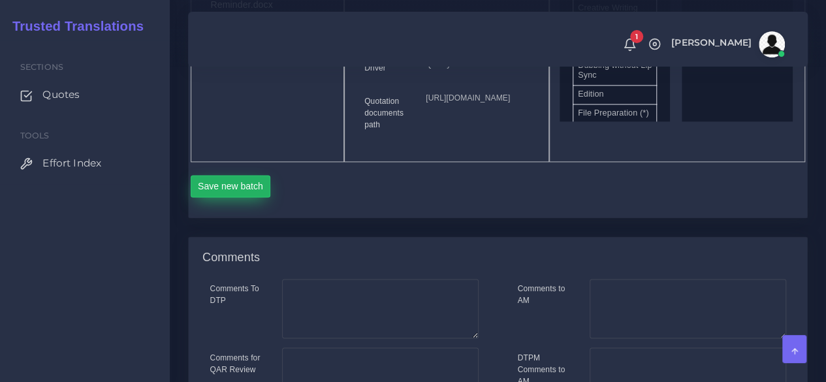
click at [230, 197] on button "Save new batch" at bounding box center [231, 186] width 80 height 22
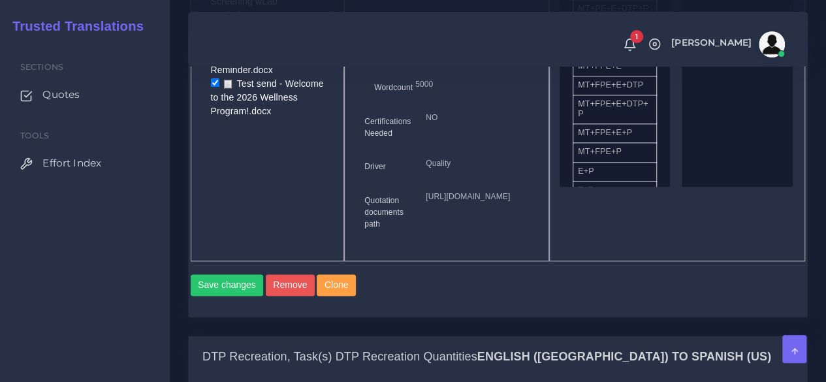
scroll to position [1045, 0]
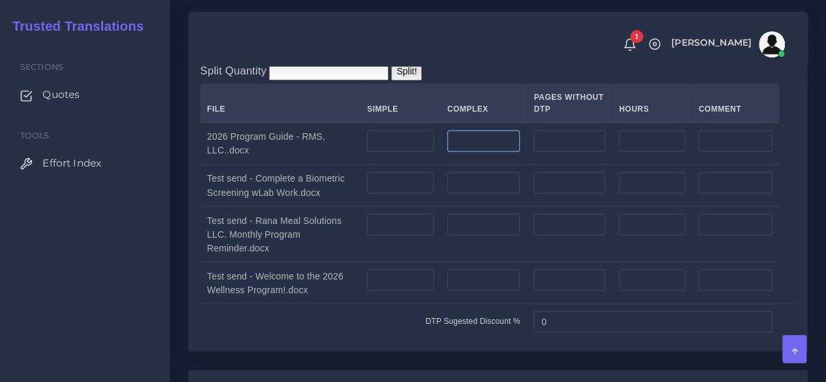
click at [476, 152] on input "number" at bounding box center [483, 141] width 73 height 22
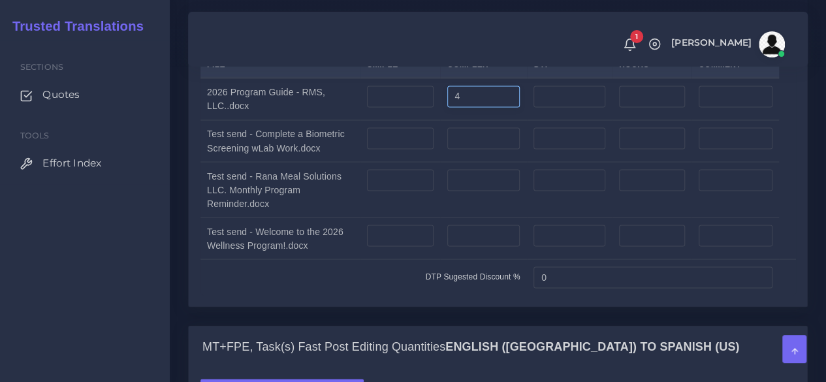
scroll to position [1110, 0]
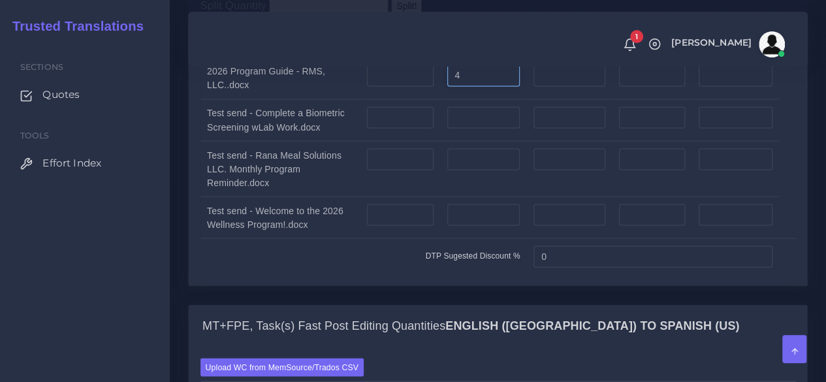
type input "4"
click at [382, 129] on input "number" at bounding box center [400, 117] width 67 height 22
type input "1"
click at [410, 170] on input "number" at bounding box center [400, 159] width 67 height 22
type input "1"
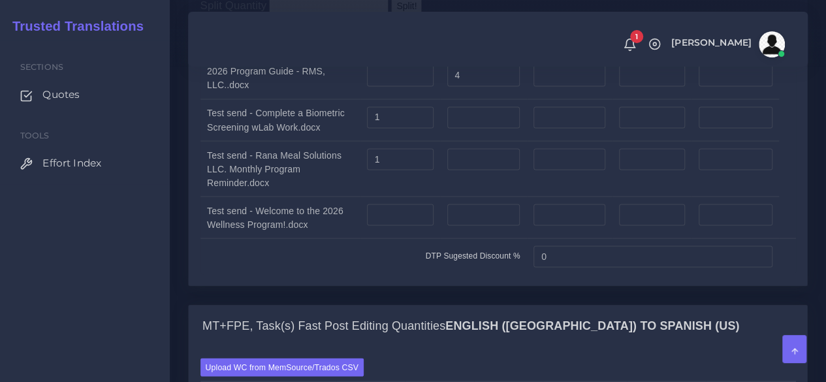
click at [406, 238] on td at bounding box center [401, 218] width 80 height 42
click at [411, 226] on input "number" at bounding box center [400, 215] width 67 height 22
type input "1"
click at [470, 129] on input "number" at bounding box center [483, 117] width 73 height 22
type input "1"
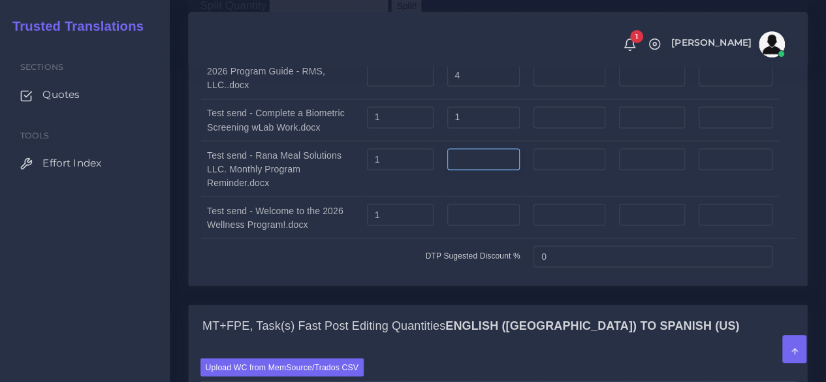
click at [473, 170] on input "number" at bounding box center [483, 159] width 73 height 22
type input "1"
click at [472, 226] on input "number" at bounding box center [483, 215] width 73 height 22
type input "1"
click at [404, 141] on td "1" at bounding box center [401, 120] width 80 height 42
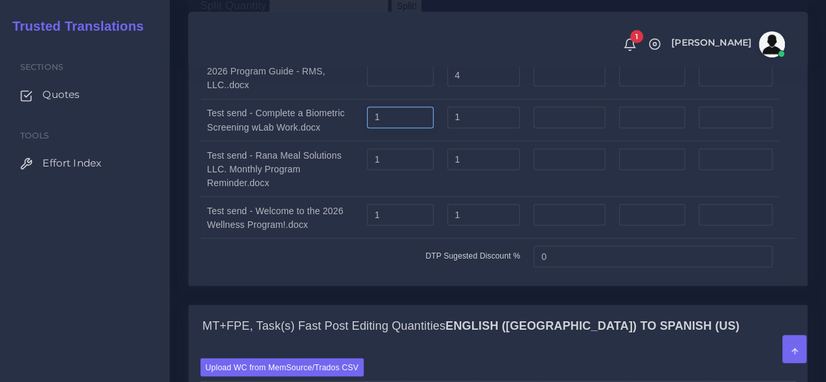
click at [400, 129] on input "1" at bounding box center [400, 117] width 67 height 22
click at [393, 170] on input "1" at bounding box center [400, 159] width 67 height 22
click at [415, 226] on input "1" at bounding box center [400, 215] width 67 height 22
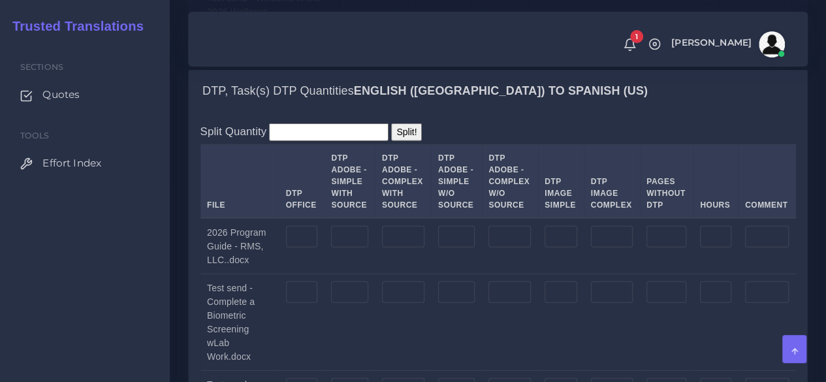
scroll to position [1764, 0]
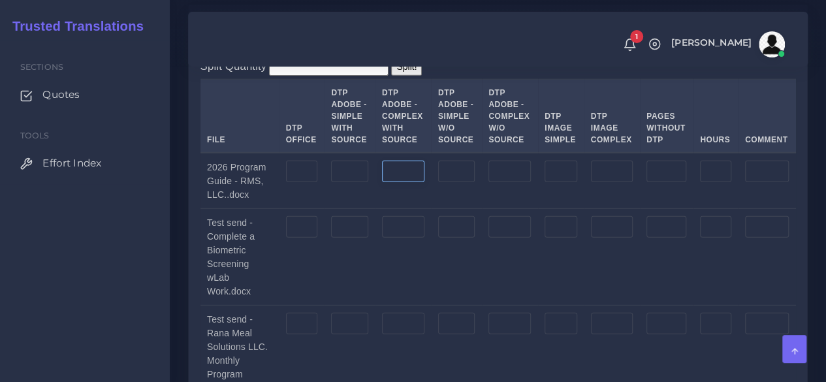
click at [407, 183] on input "number" at bounding box center [403, 172] width 42 height 22
type input "4"
click at [398, 238] on input "number" at bounding box center [403, 227] width 42 height 22
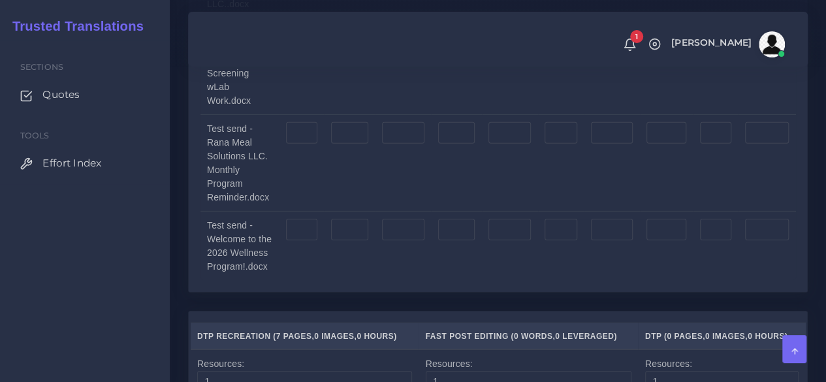
scroll to position [1960, 0]
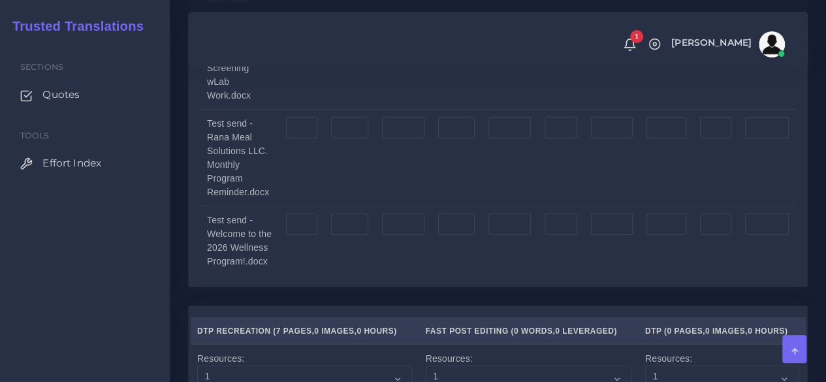
type input "1"
click at [408, 139] on input "number" at bounding box center [403, 128] width 42 height 22
type input "1"
click at [412, 244] on td at bounding box center [403, 240] width 56 height 69
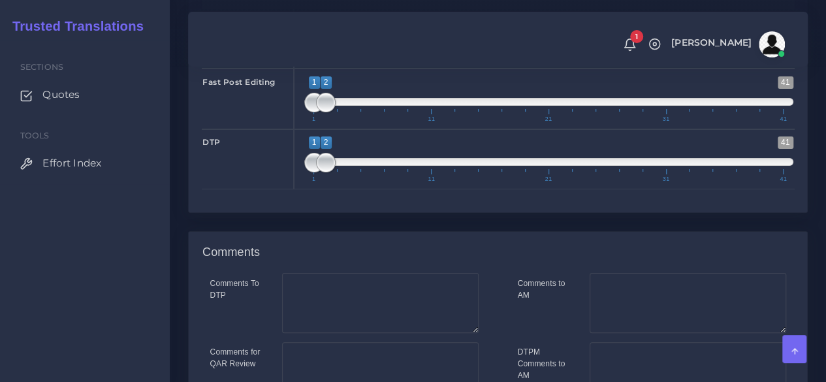
scroll to position [2640, 0]
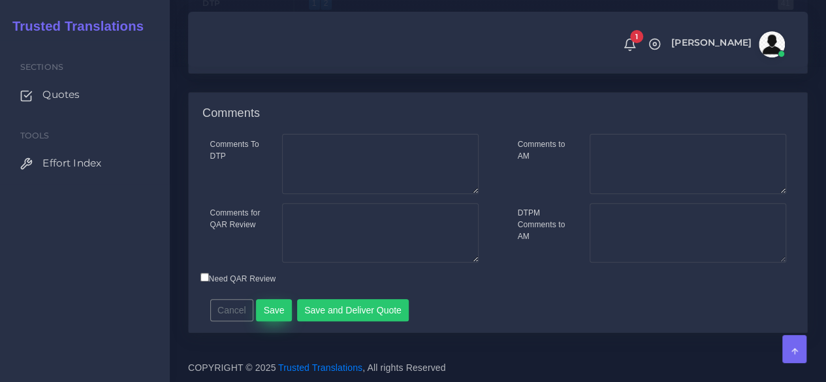
type input "1"
click at [278, 306] on button "Save" at bounding box center [274, 310] width 36 height 22
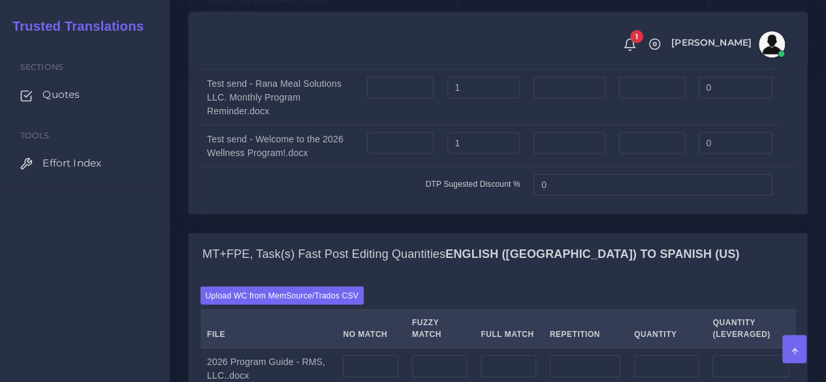
scroll to position [1437, 0]
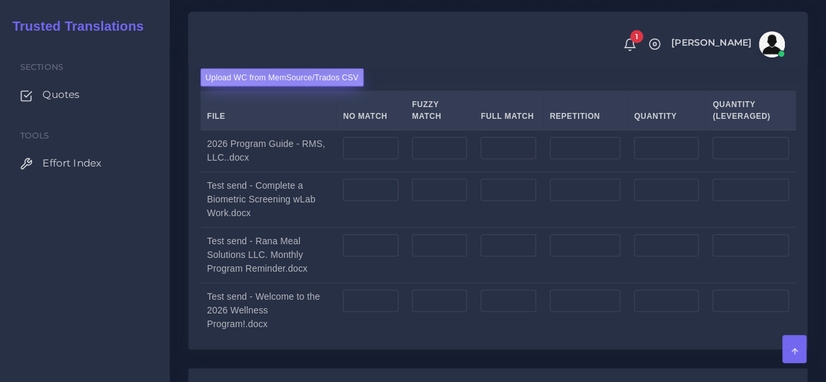
click at [293, 86] on label "Upload WC from MemSource/Trados CSV" at bounding box center [283, 78] width 164 height 18
click at [0, 0] on input "Upload WC from MemSource/Trados CSV" at bounding box center [0, 0] width 0 height 0
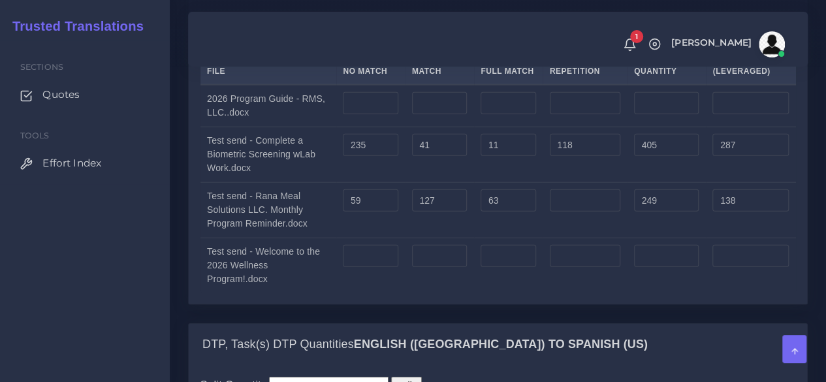
scroll to position [1502, 0]
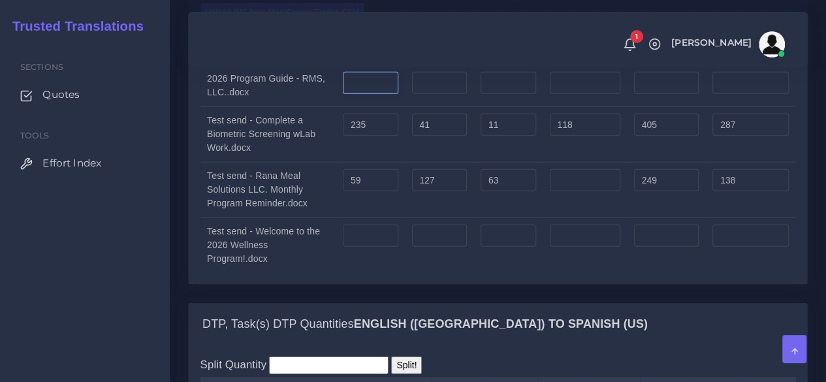
click at [364, 94] on input "number" at bounding box center [370, 83] width 55 height 22
type input "117"
click at [585, 94] on input "number" at bounding box center [585, 83] width 71 height 22
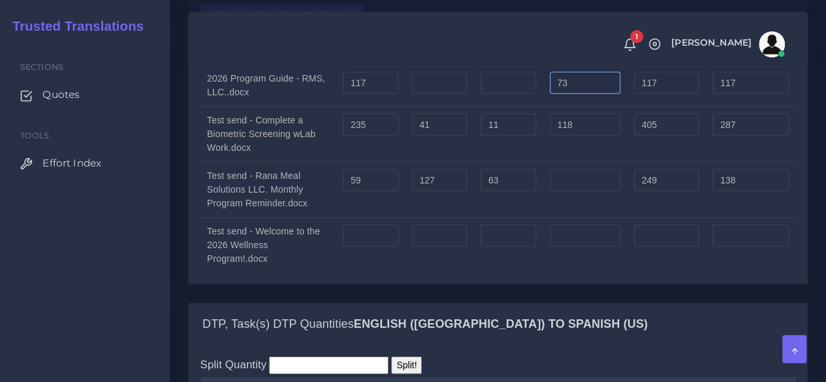
type input "73"
type input "190"
type input "135"
click at [442, 94] on input "number" at bounding box center [439, 83] width 55 height 22
type input "484"
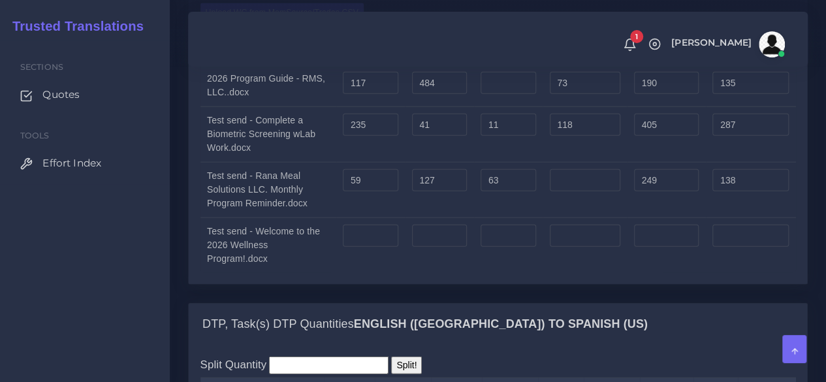
type input "674"
type input "377"
click at [519, 94] on input "number" at bounding box center [508, 83] width 55 height 22
type input "443"
type input "1117"
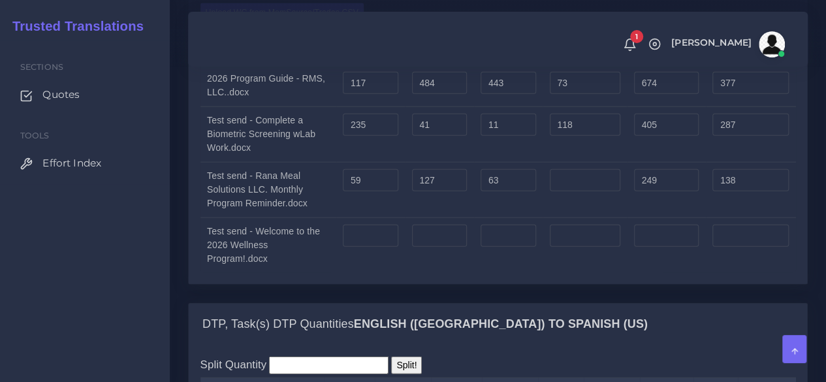
type input "488"
drag, startPoint x: 376, startPoint y: 296, endPoint x: 376, endPoint y: 306, distance: 9.8
click at [376, 273] on td at bounding box center [370, 246] width 69 height 56
click at [376, 247] on input "number" at bounding box center [370, 236] width 55 height 22
type input "478"
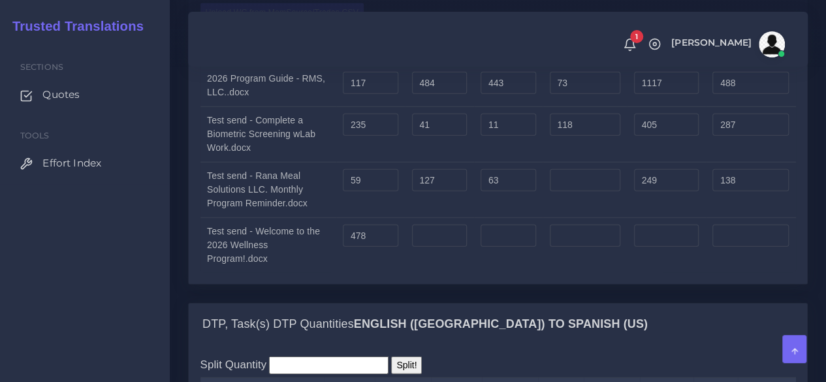
type input "478"
click at [482, 273] on td at bounding box center [508, 246] width 69 height 56
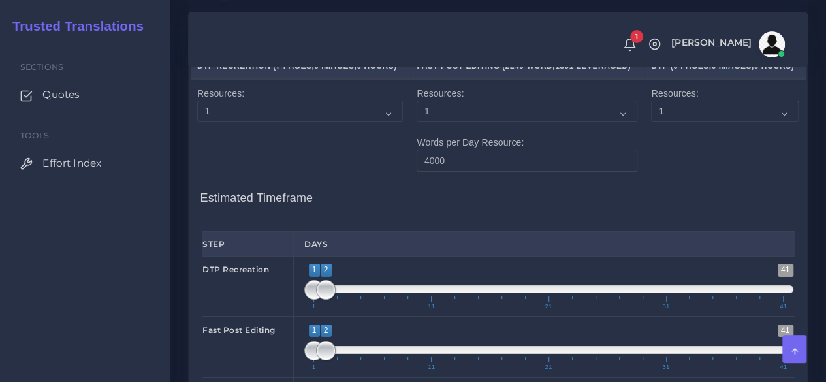
scroll to position [2352, 0]
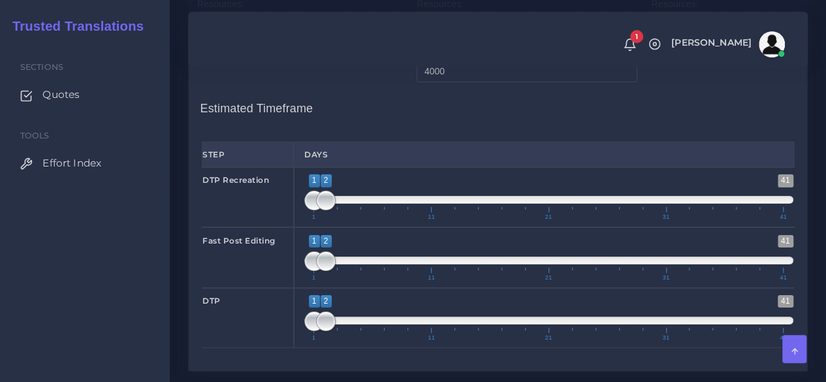
type input "1;1"
drag, startPoint x: 319, startPoint y: 229, endPoint x: 300, endPoint y: 230, distance: 19.0
click at [300, 227] on div "1 41 1 1 1 — 1 1 11 21 31 41 1;1" at bounding box center [549, 197] width 510 height 60
type input "1;1"
drag, startPoint x: 322, startPoint y: 294, endPoint x: 294, endPoint y: 293, distance: 28.1
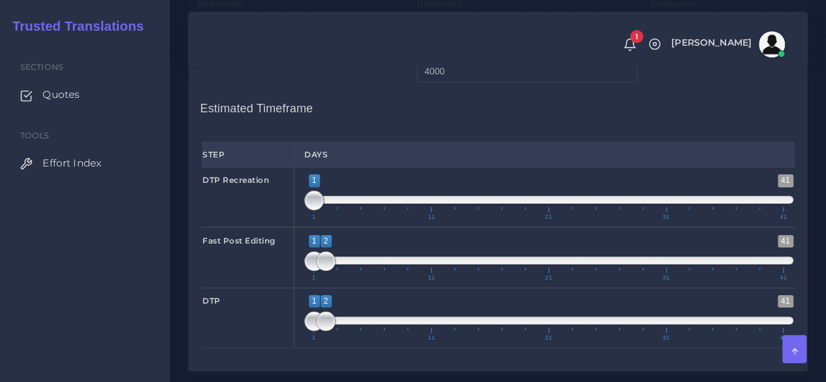
click at [294, 287] on div "1 41 1 2 1 — 2 1 11 21 31 41 1;1" at bounding box center [549, 257] width 510 height 60
type input "2;2"
drag, startPoint x: 312, startPoint y: 344, endPoint x: 318, endPoint y: 346, distance: 6.7
click at [318, 331] on span at bounding box center [314, 322] width 20 height 20
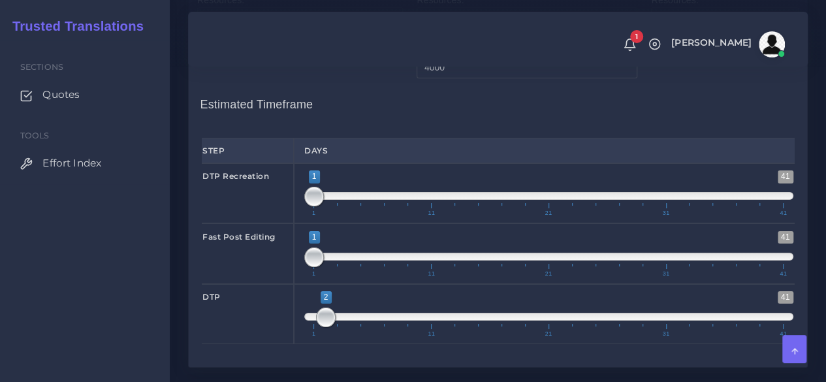
scroll to position [2677, 0]
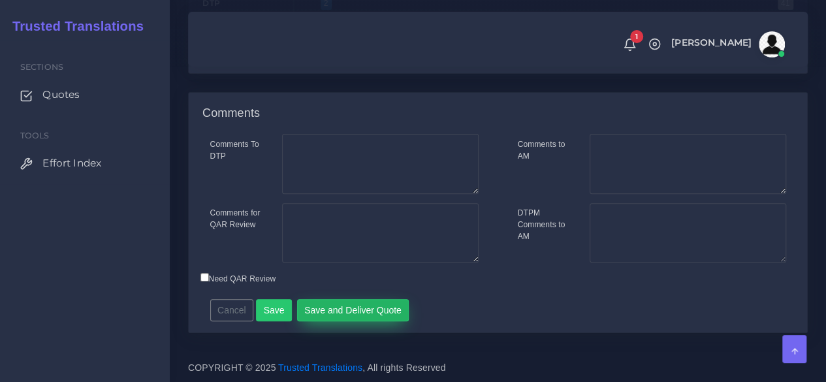
click at [363, 308] on button "Save and Deliver Quote" at bounding box center [353, 310] width 112 height 22
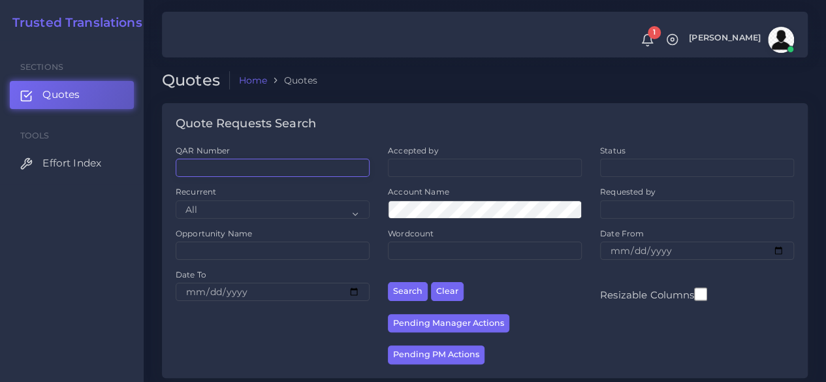
click at [255, 164] on input "QAR Number" at bounding box center [273, 168] width 194 height 18
paste input "QAR126949"
type input "QAR126949"
click at [388, 282] on button "Search" at bounding box center [408, 291] width 40 height 19
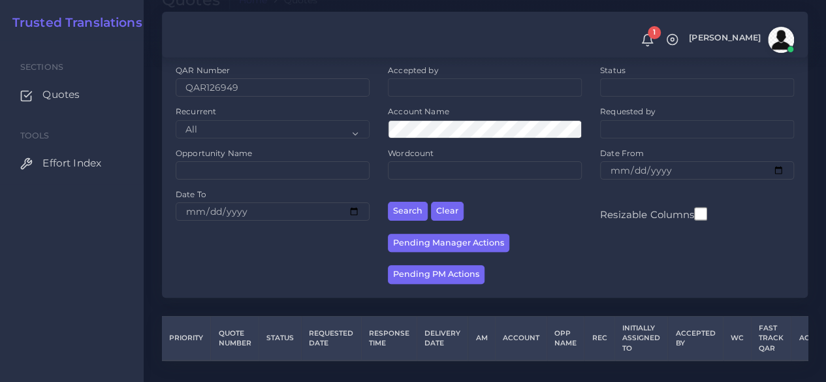
scroll to position [118, 0]
